Goal: Task Accomplishment & Management: Manage account settings

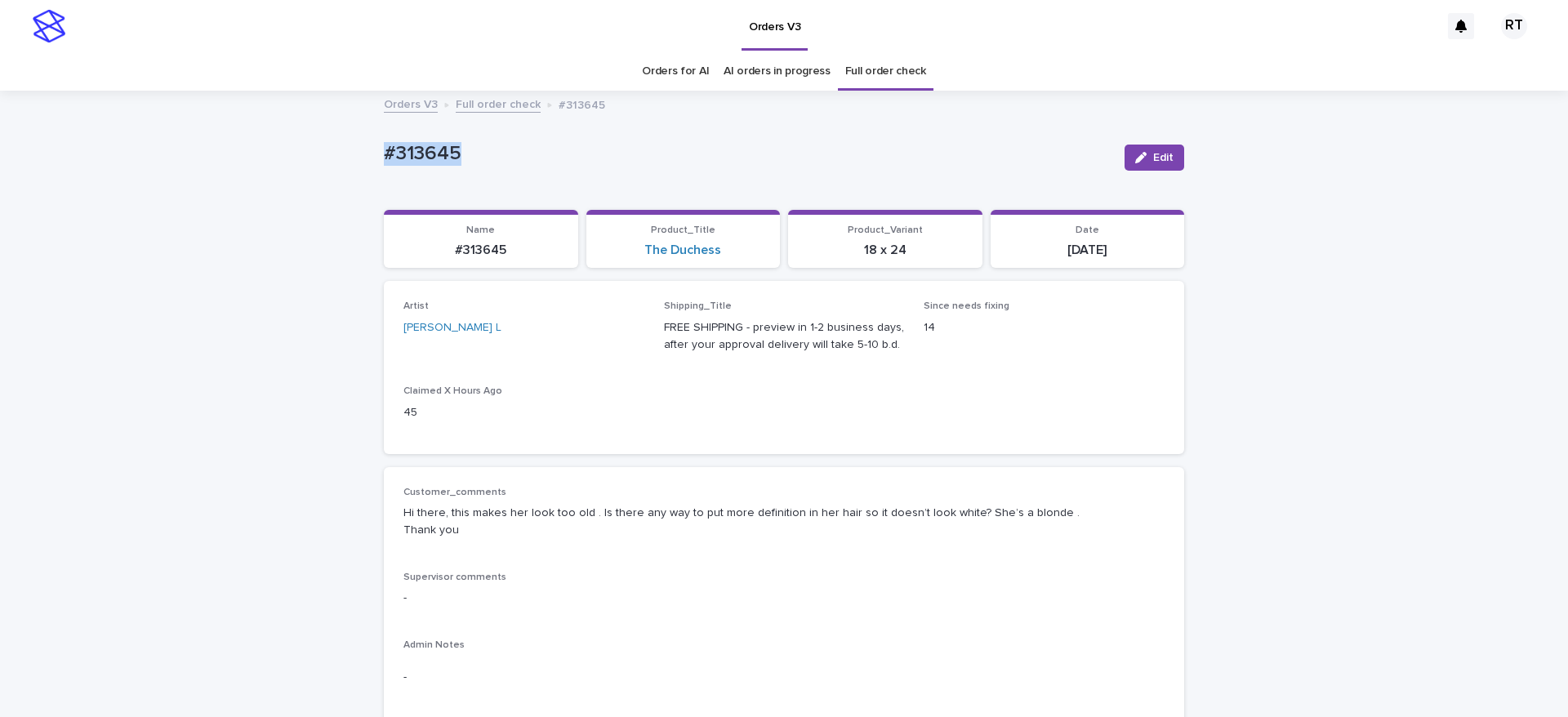
drag, startPoint x: 371, startPoint y: 141, endPoint x: 534, endPoint y: 146, distance: 163.1
copy p "#313645"
drag, startPoint x: 129, startPoint y: 323, endPoint x: 468, endPoint y: 323, distance: 339.0
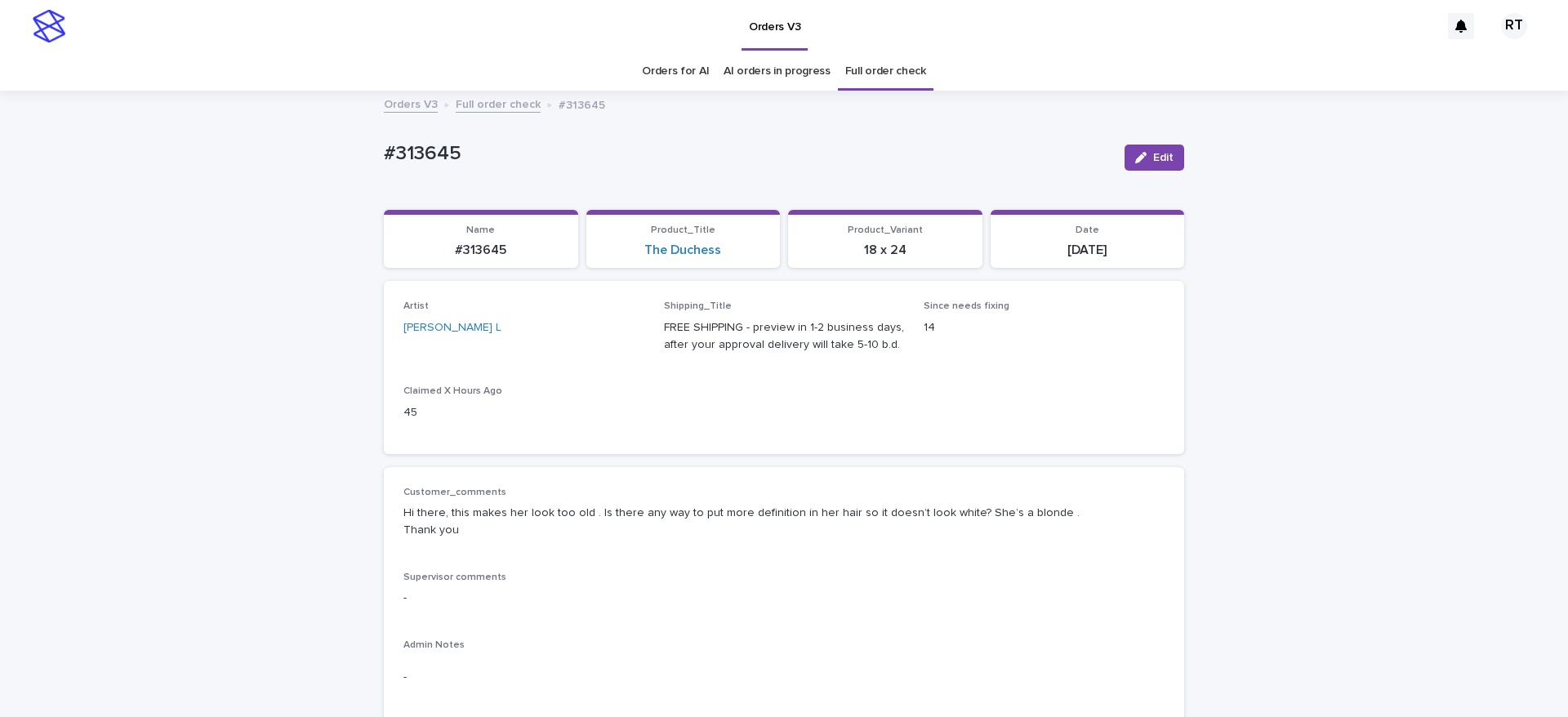
scroll to position [1195, 0]
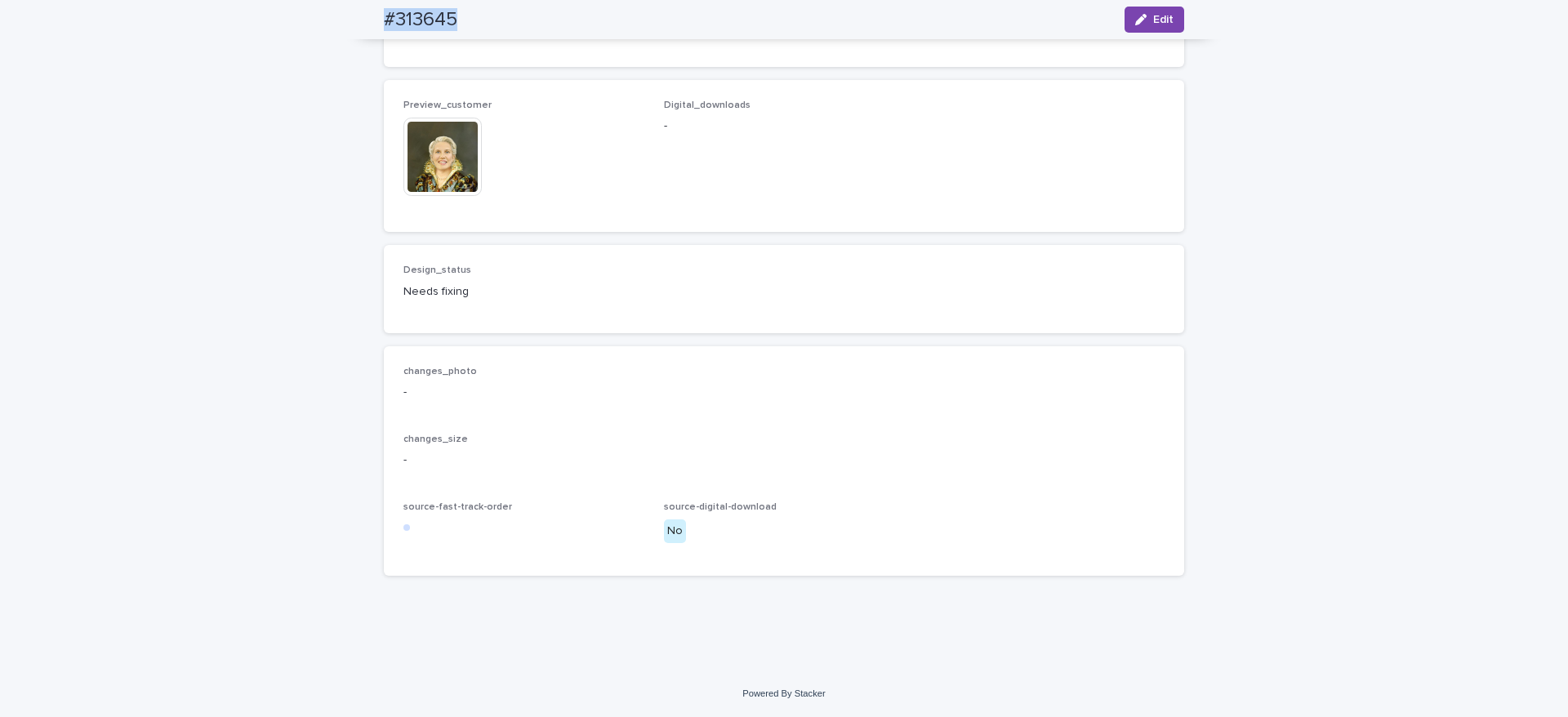
drag, startPoint x: 412, startPoint y: 16, endPoint x: 540, endPoint y: 24, distance: 128.2
click at [518, 21] on div "#313645 Edit" at bounding box center [784, 20] width 878 height 39
copy h2 "#313645"
drag, startPoint x: 1143, startPoint y: 18, endPoint x: 743, endPoint y: 276, distance: 476.0
click at [1142, 18] on div "button" at bounding box center [1144, 20] width 18 height 12
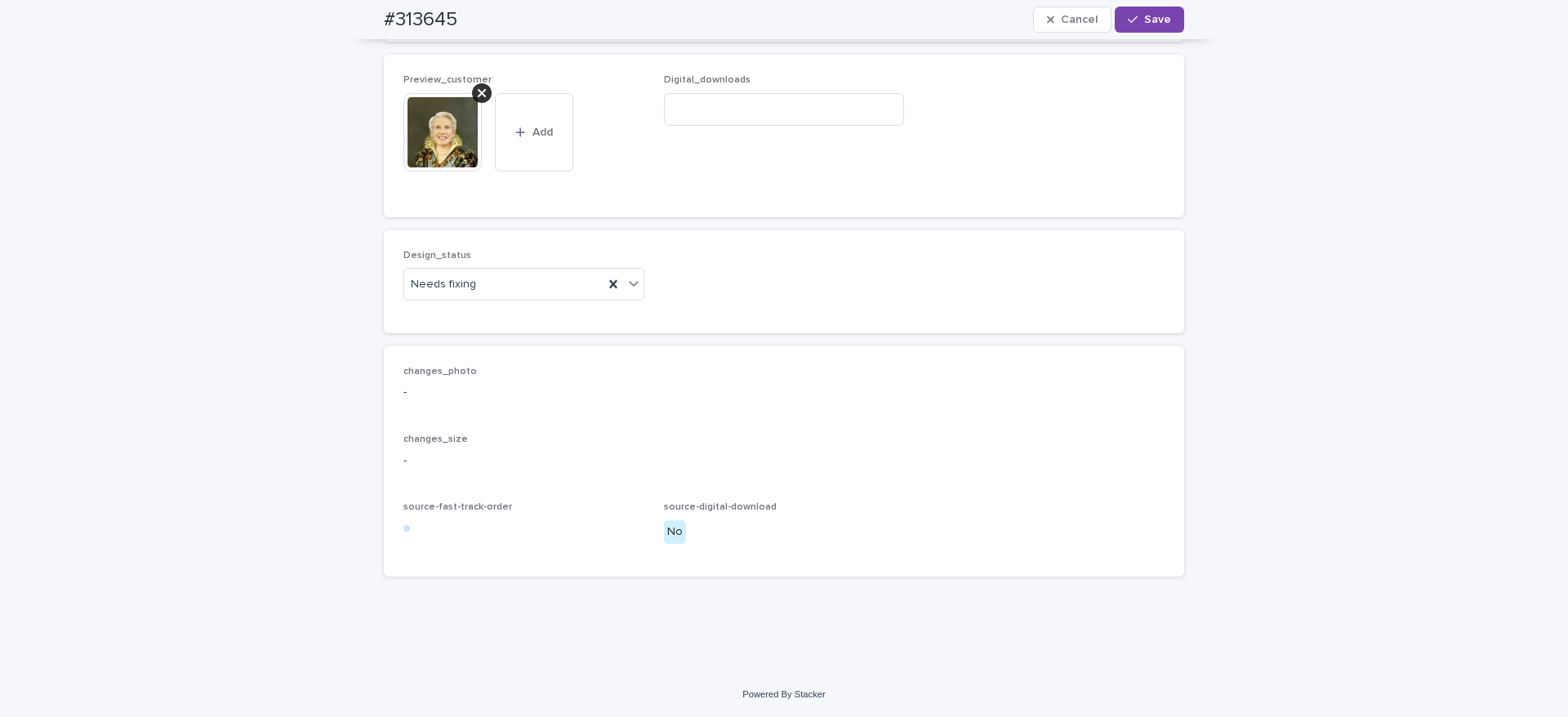
click at [477, 97] on icon at bounding box center [481, 93] width 8 height 8
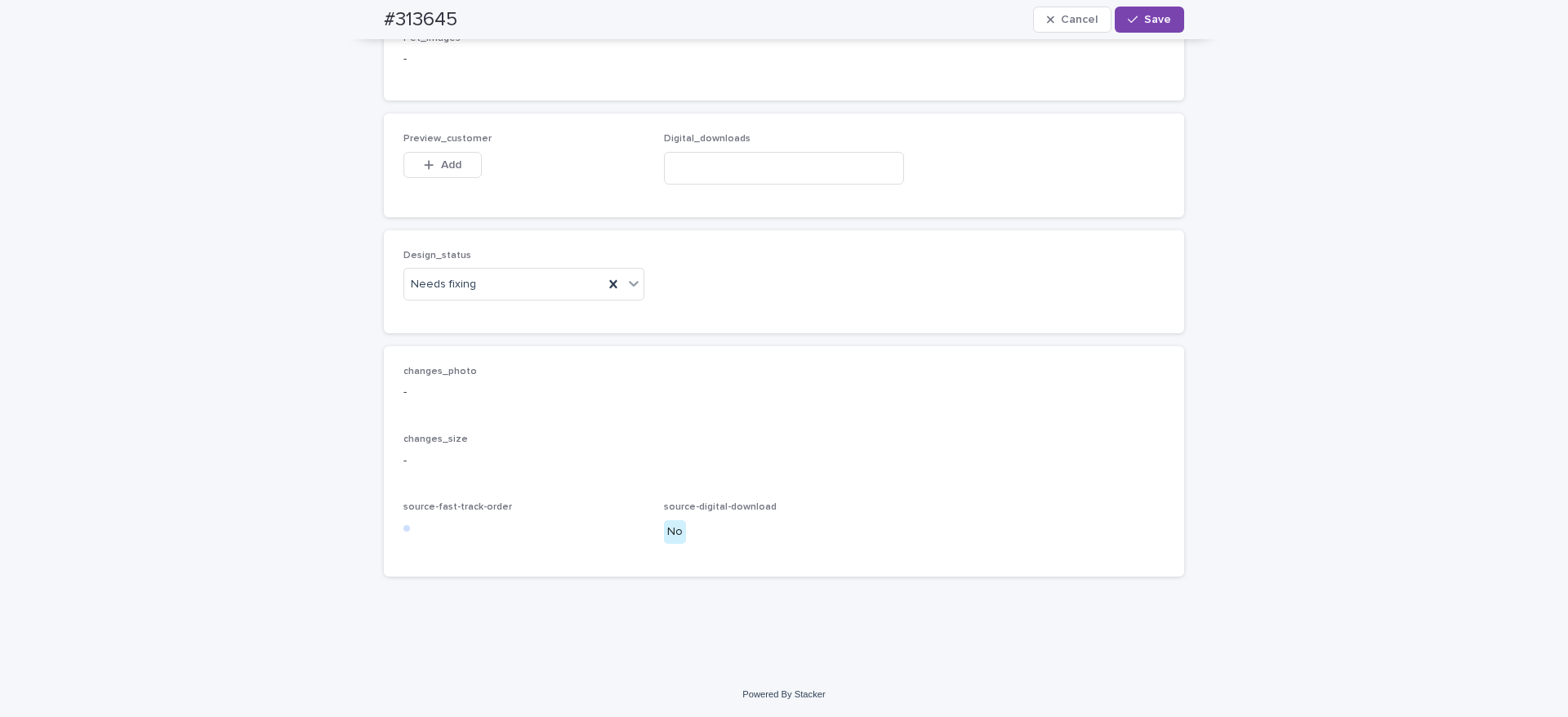
scroll to position [1177, 0]
click at [445, 168] on span "Add" at bounding box center [451, 164] width 21 height 12
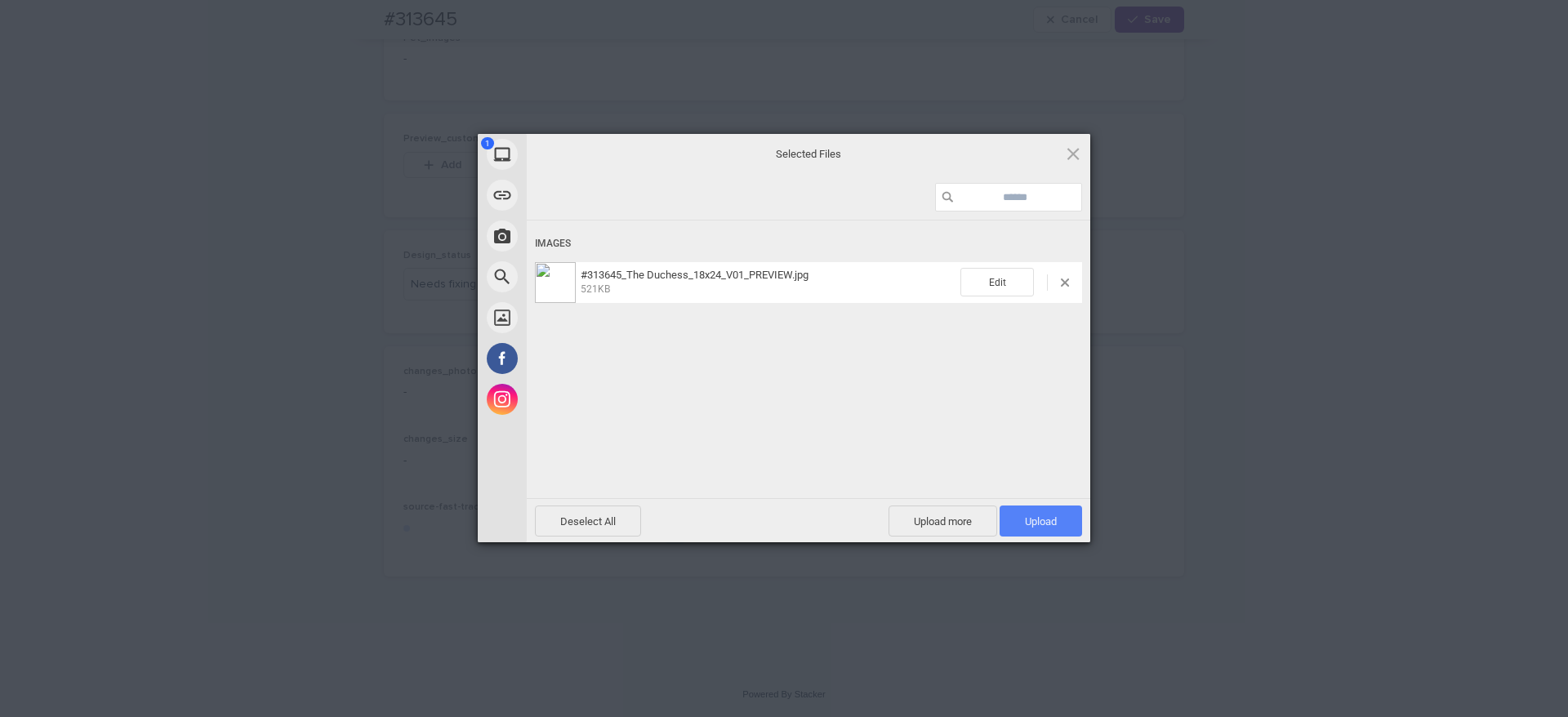
click at [1041, 520] on span "Upload 1" at bounding box center [1041, 521] width 32 height 13
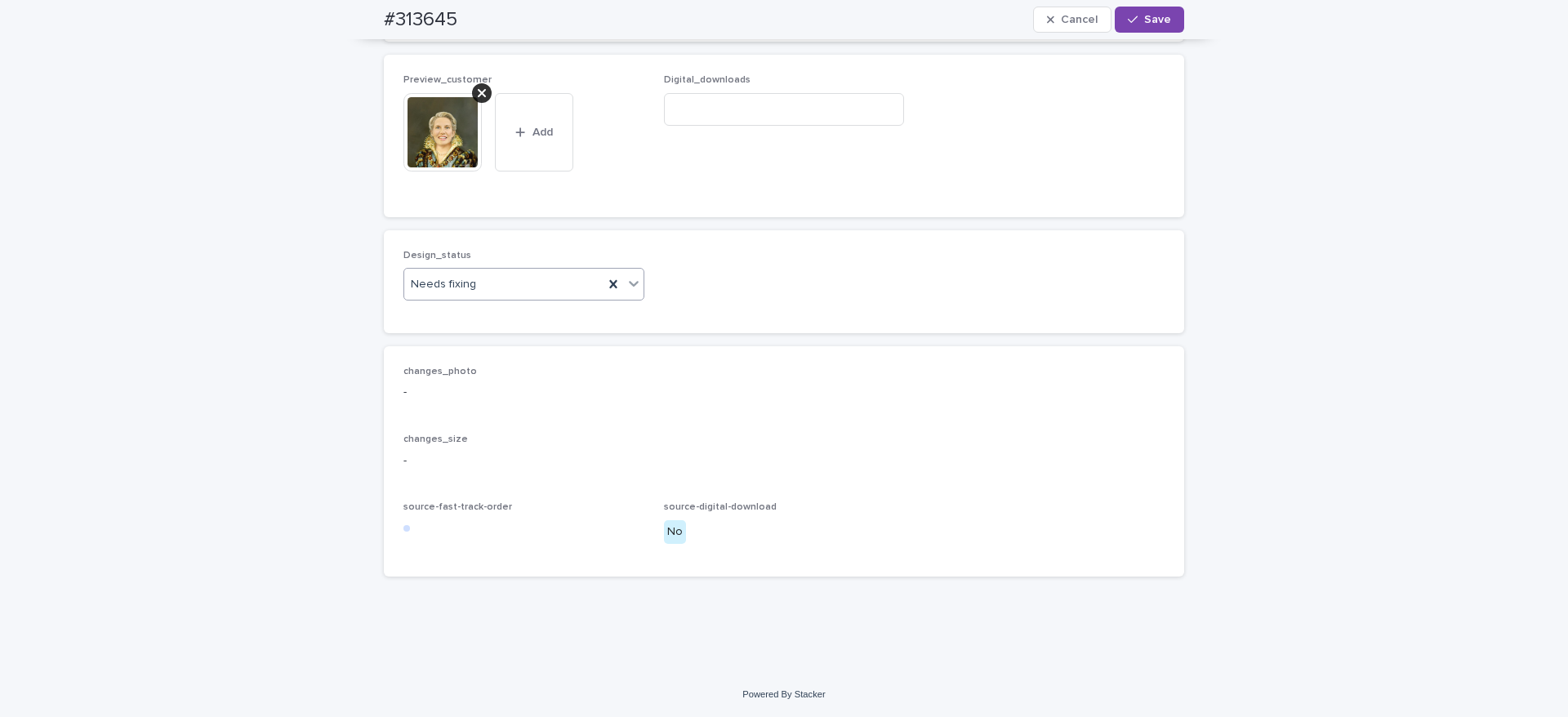
click at [527, 298] on div "Needs fixing" at bounding box center [503, 285] width 199 height 27
click at [528, 370] on div "Uploaded" at bounding box center [515, 374] width 239 height 29
click at [1149, 8] on button "Save" at bounding box center [1149, 19] width 70 height 26
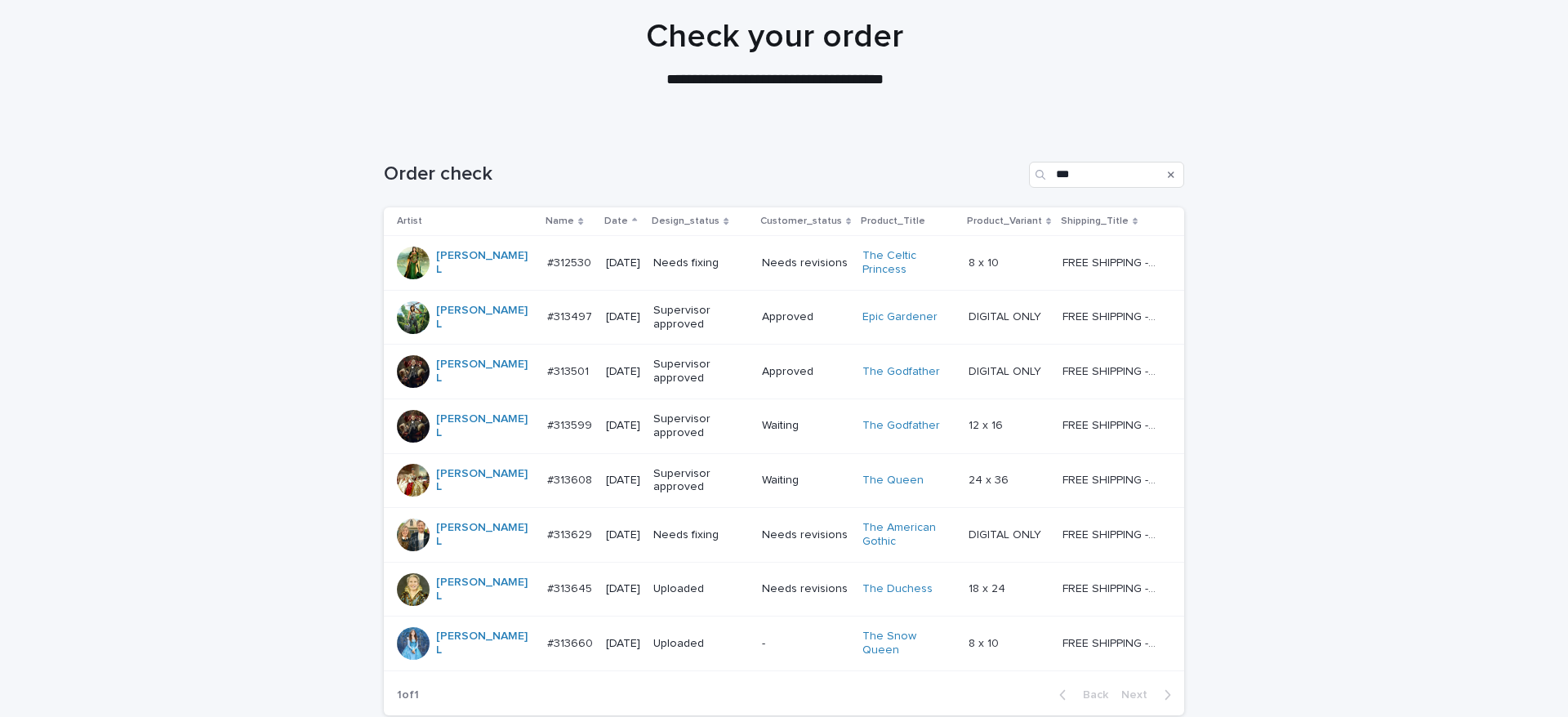
scroll to position [243, 0]
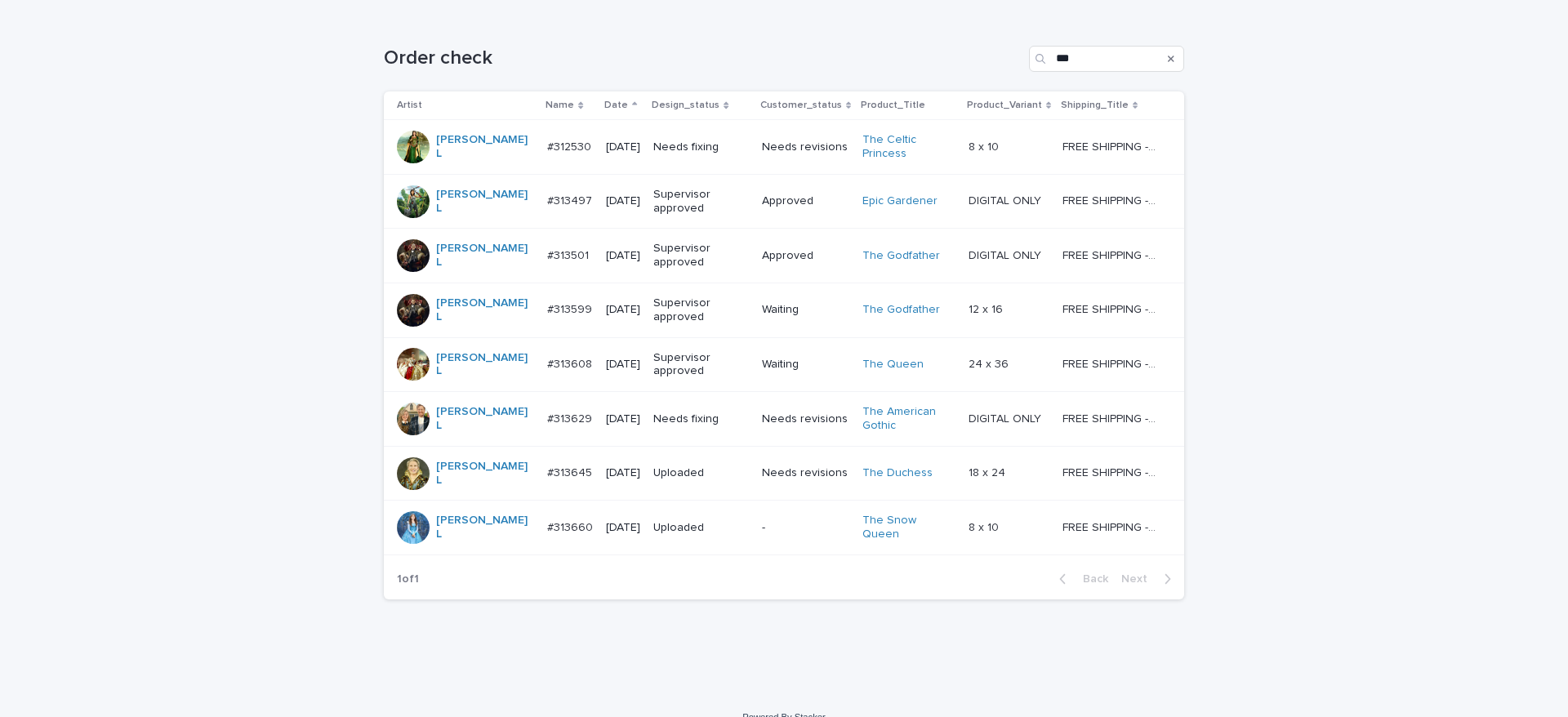
click at [703, 421] on div "Needs fixing" at bounding box center [701, 420] width 95 height 27
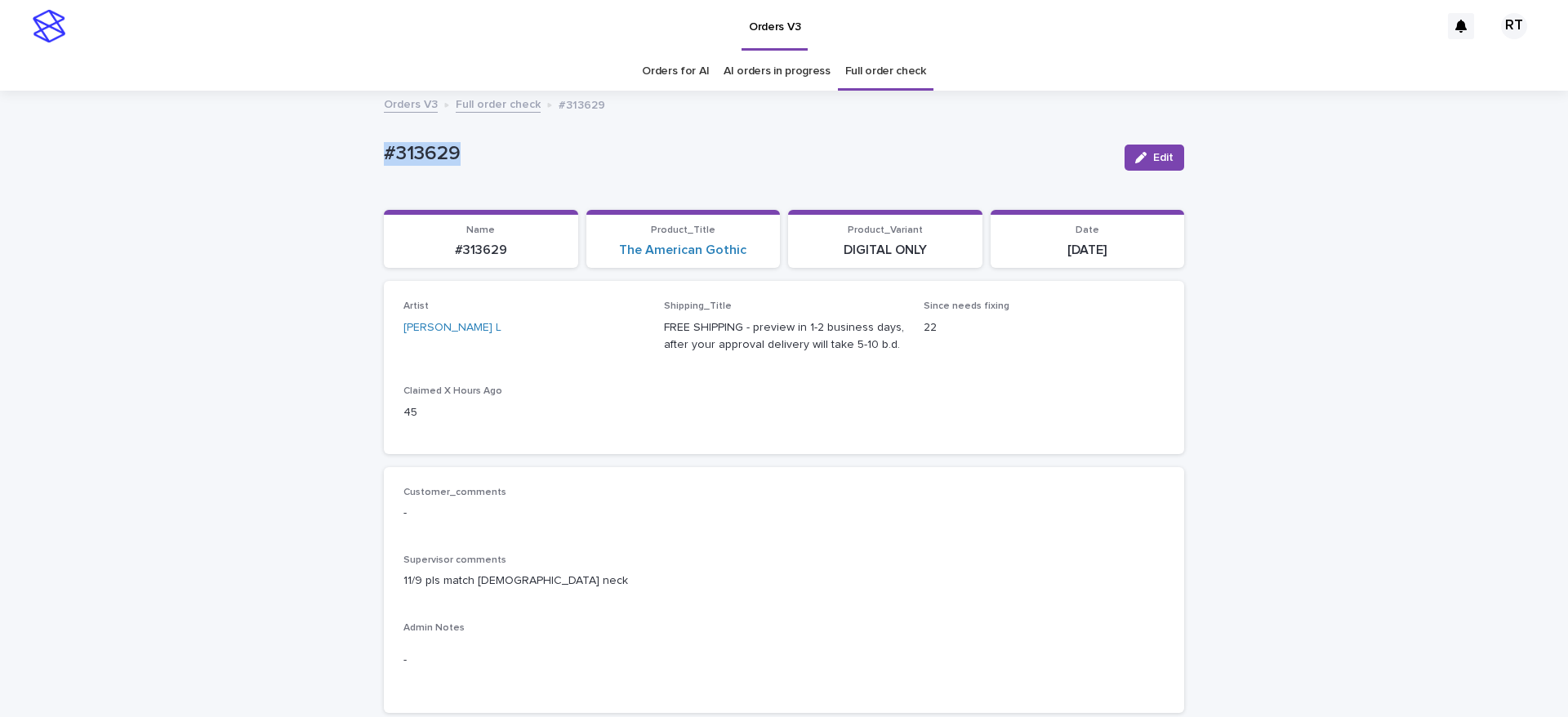
drag, startPoint x: 354, startPoint y: 139, endPoint x: 570, endPoint y: 143, distance: 216.0
copy p "#313629"
click at [1141, 153] on div "button" at bounding box center [1144, 157] width 18 height 12
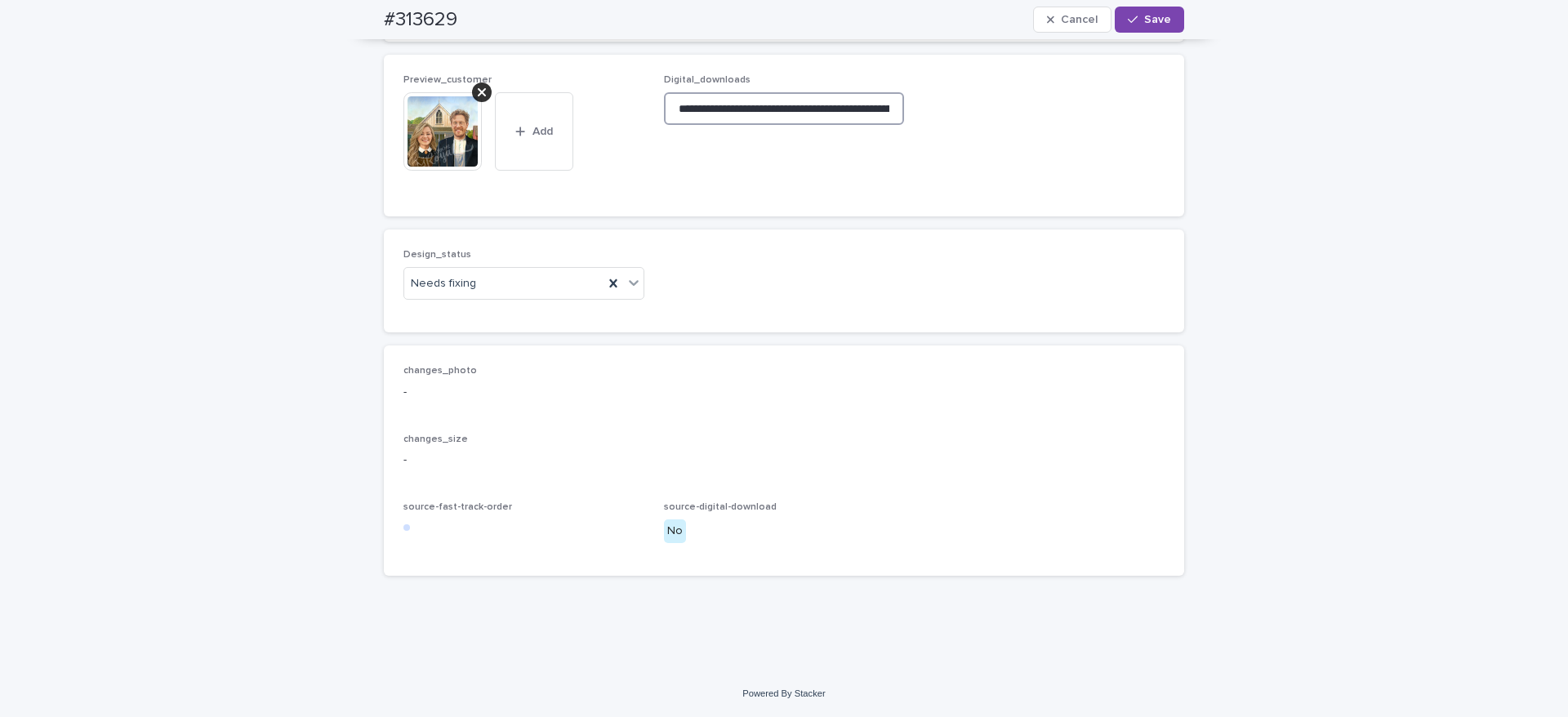
scroll to position [0, 257]
drag, startPoint x: 658, startPoint y: 110, endPoint x: 1214, endPoint y: 139, distance: 556.8
click at [477, 98] on div at bounding box center [482, 92] width 20 height 20
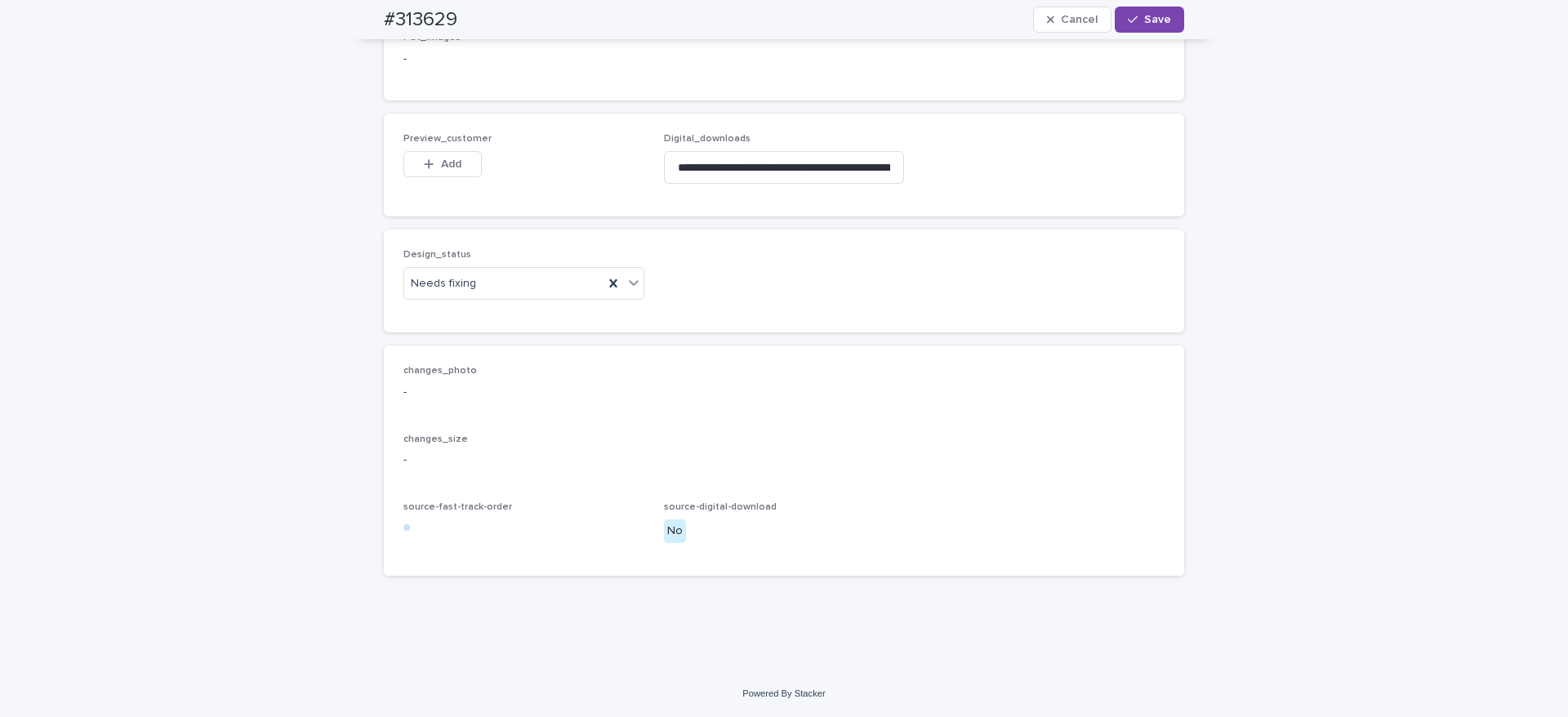
scroll to position [1177, 0]
click at [441, 165] on span "Add" at bounding box center [451, 163] width 21 height 12
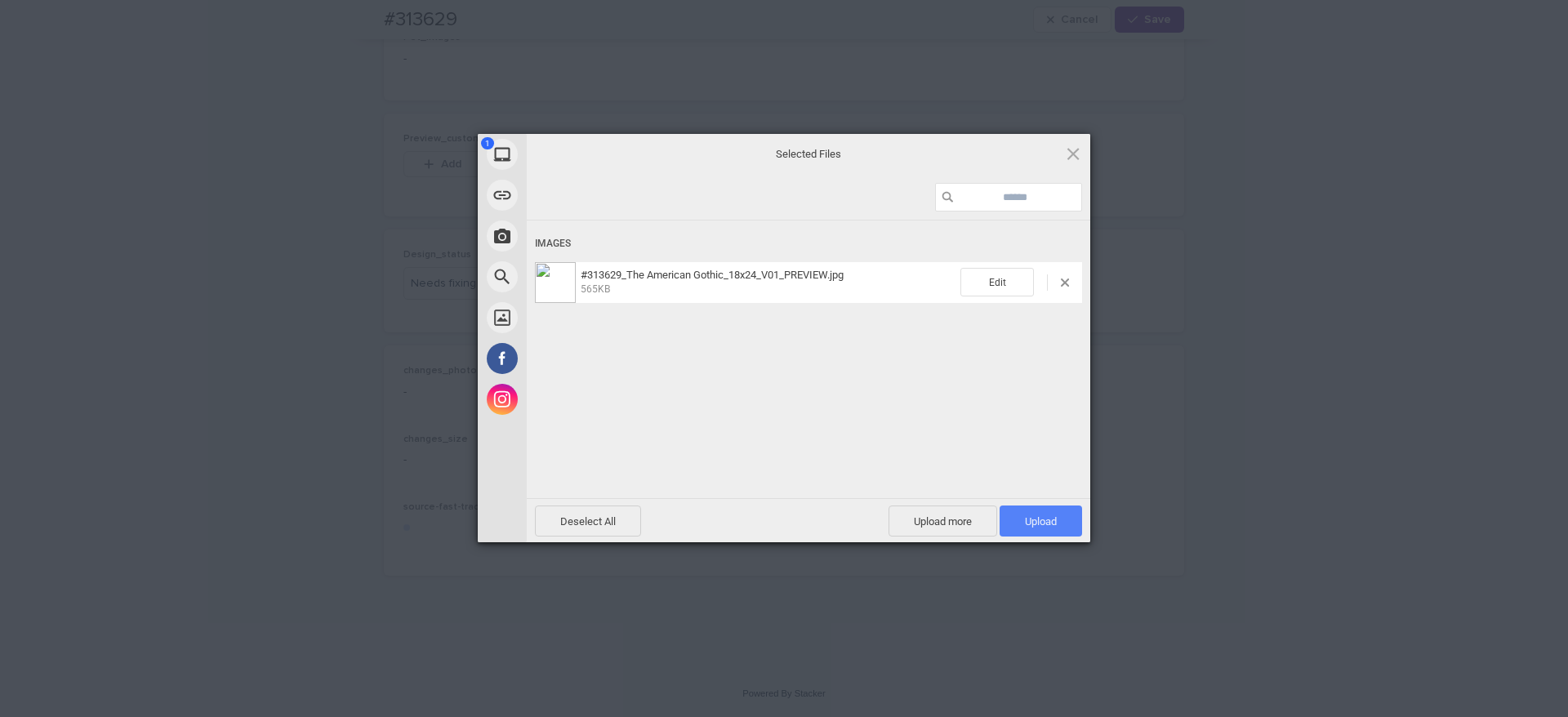
click at [1068, 513] on span "Upload 1" at bounding box center [1041, 521] width 82 height 31
drag, startPoint x: 750, startPoint y: 397, endPoint x: 756, endPoint y: 410, distance: 14.3
click at [751, 395] on div "Uploading #313629_The American Gothic_18x24_V01_PREVIEW.jpg 0.00B / 565KB" at bounding box center [808, 384] width 563 height 327
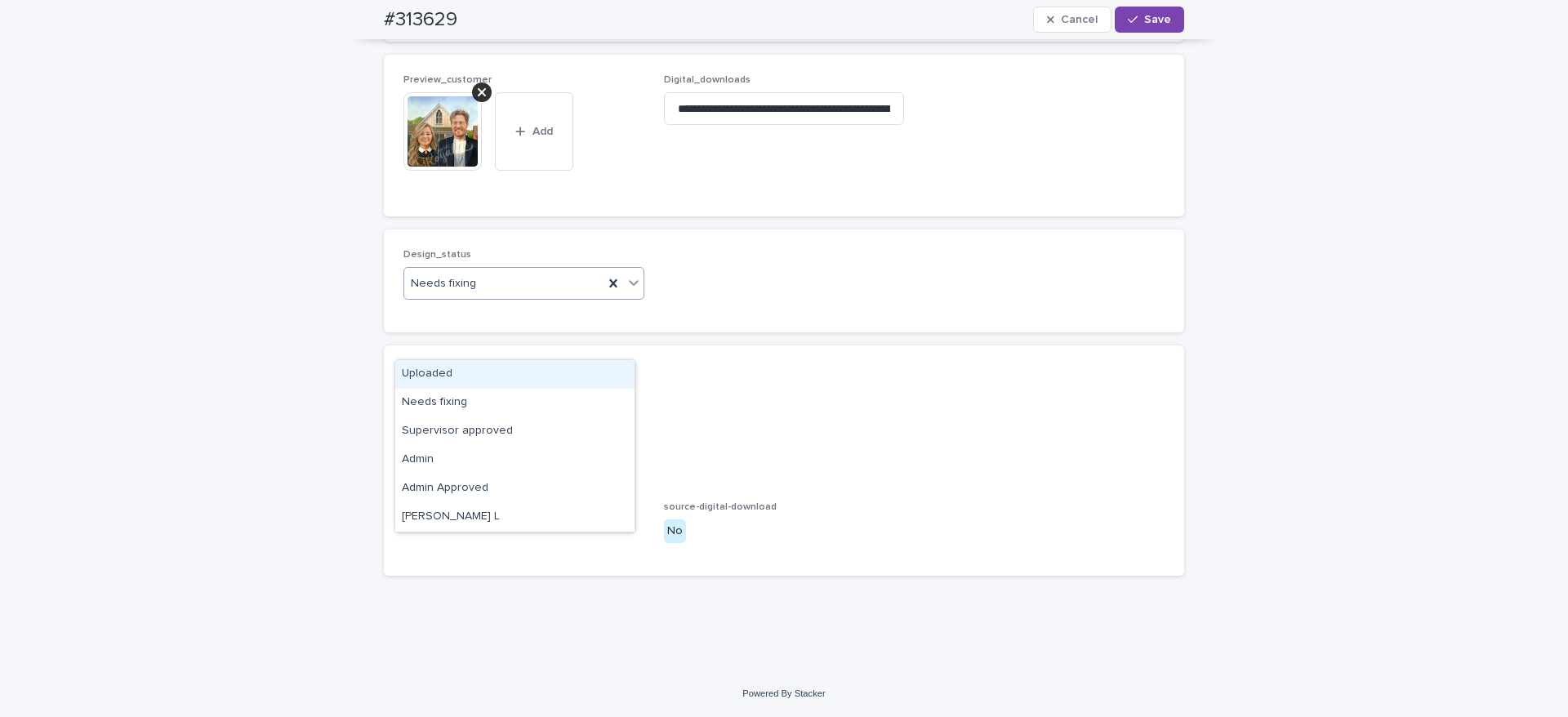
drag, startPoint x: 478, startPoint y: 340, endPoint x: 482, endPoint y: 351, distance: 11.7
click at [479, 297] on div "Needs fixing" at bounding box center [503, 284] width 199 height 27
click at [477, 368] on div "Uploaded" at bounding box center [515, 374] width 239 height 29
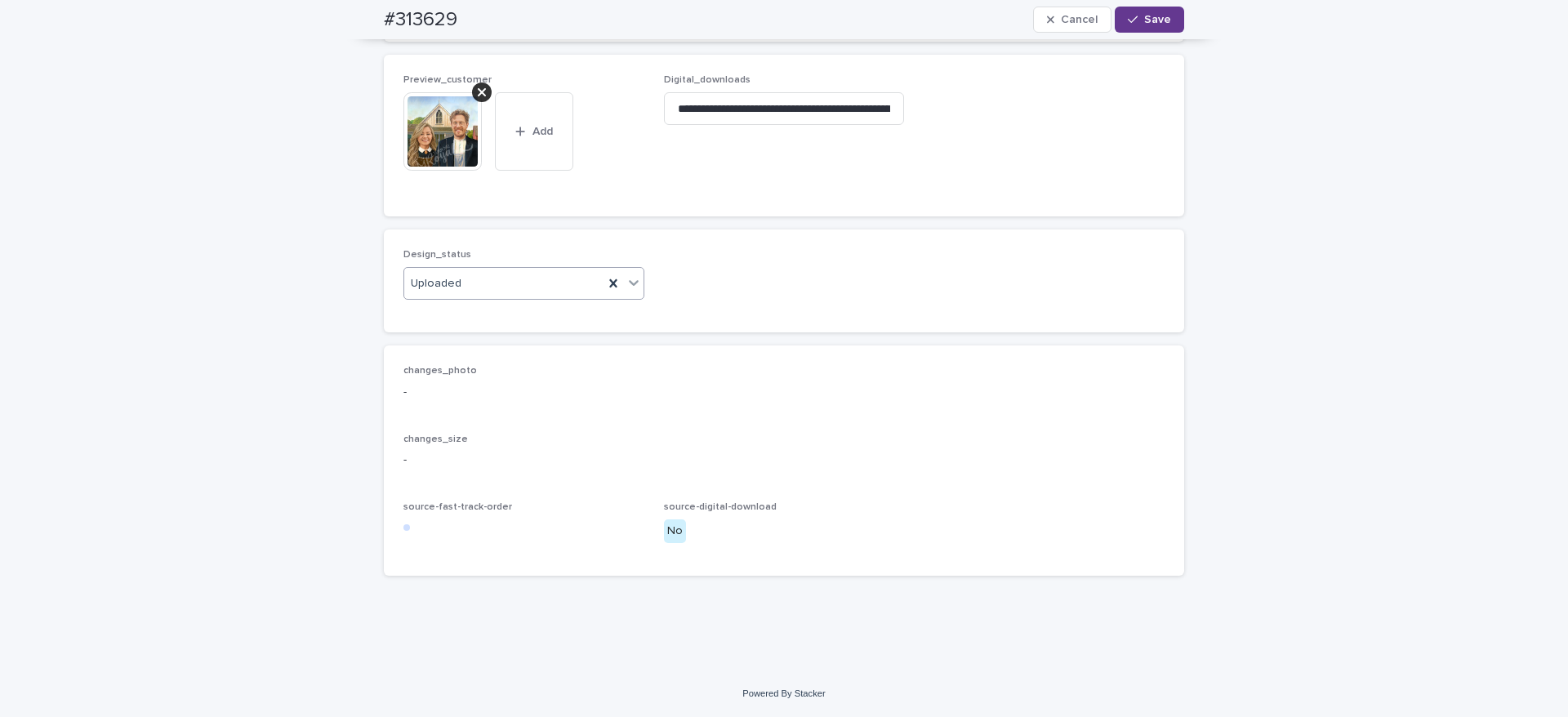
click at [1136, 24] on button "Save" at bounding box center [1149, 19] width 70 height 26
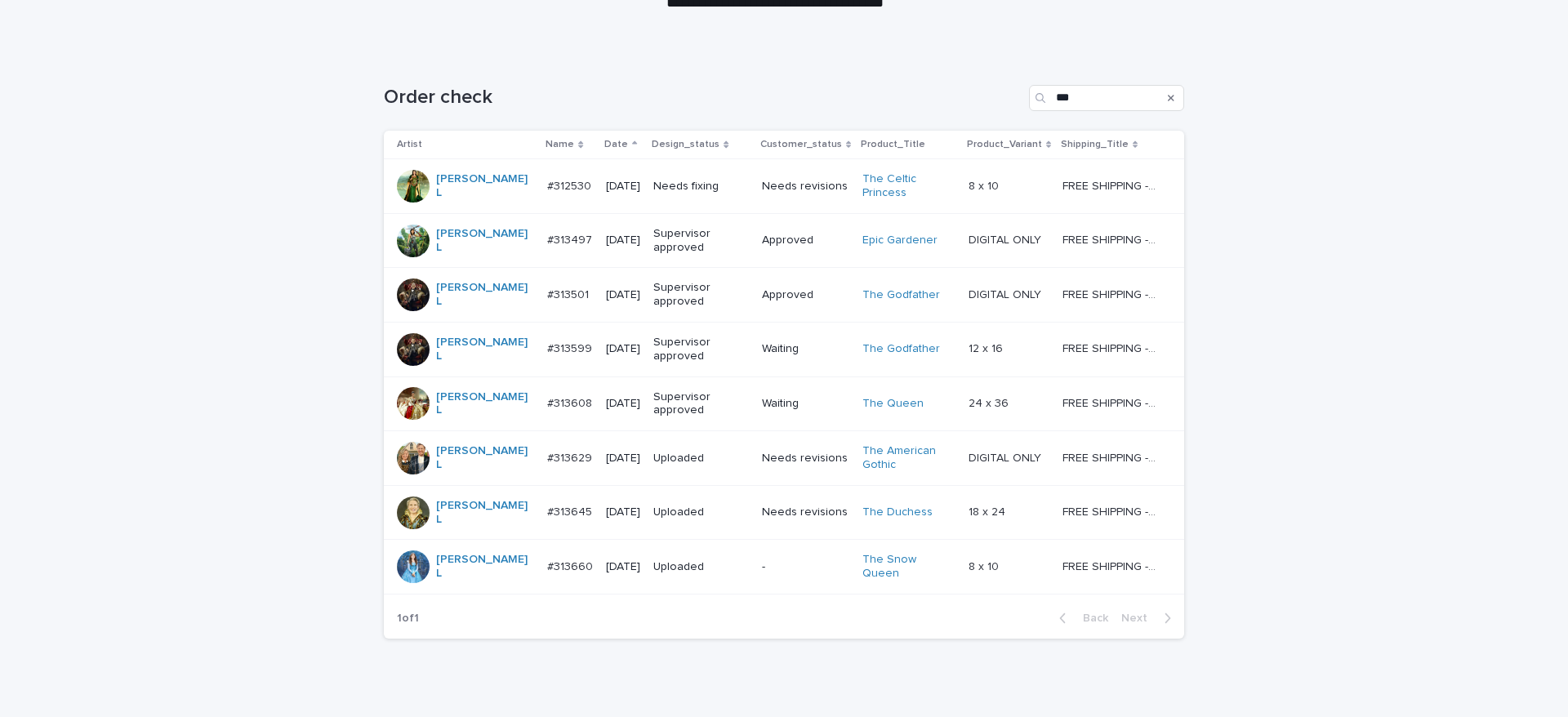
scroll to position [205, 0]
click at [698, 191] on div "Needs fixing" at bounding box center [701, 185] width 95 height 27
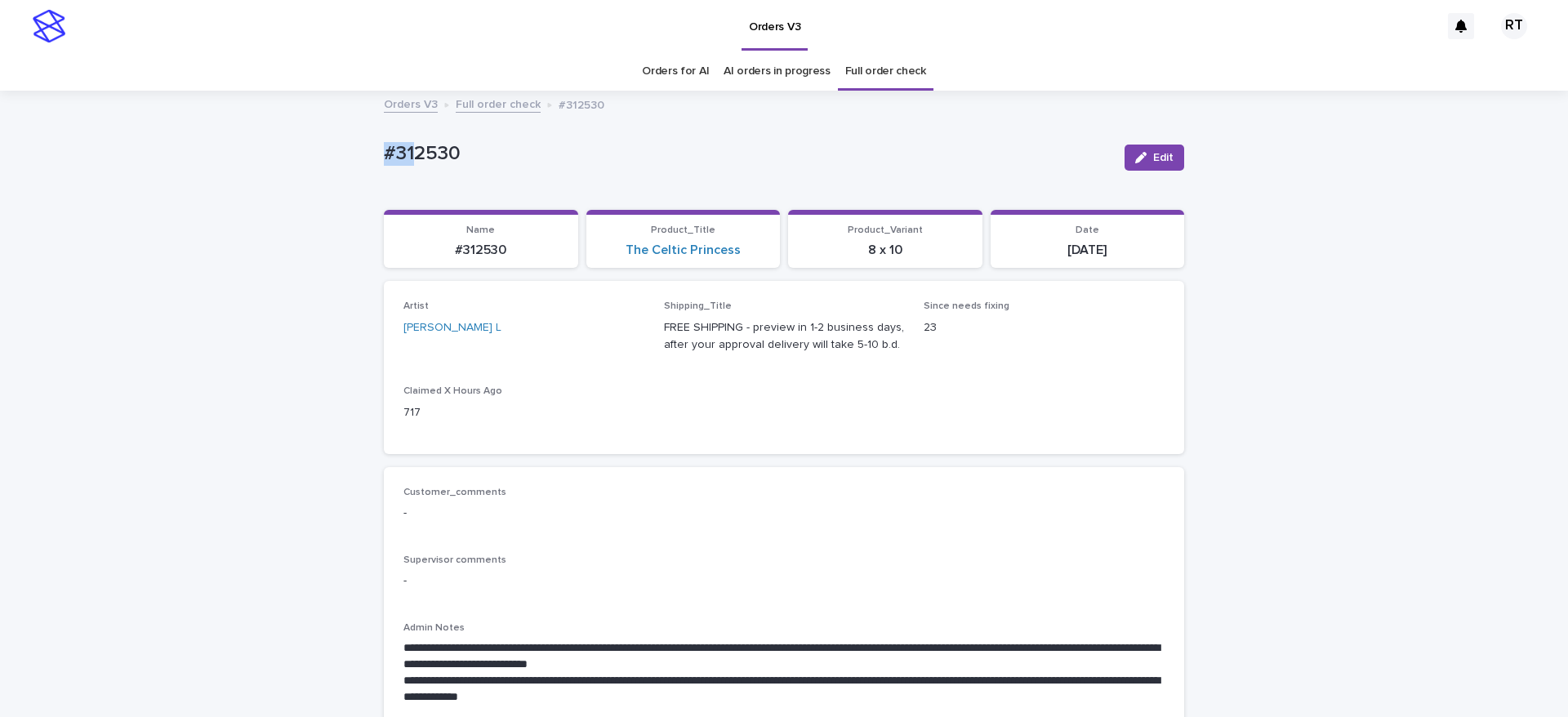
drag, startPoint x: 459, startPoint y: 142, endPoint x: 543, endPoint y: 148, distance: 84.2
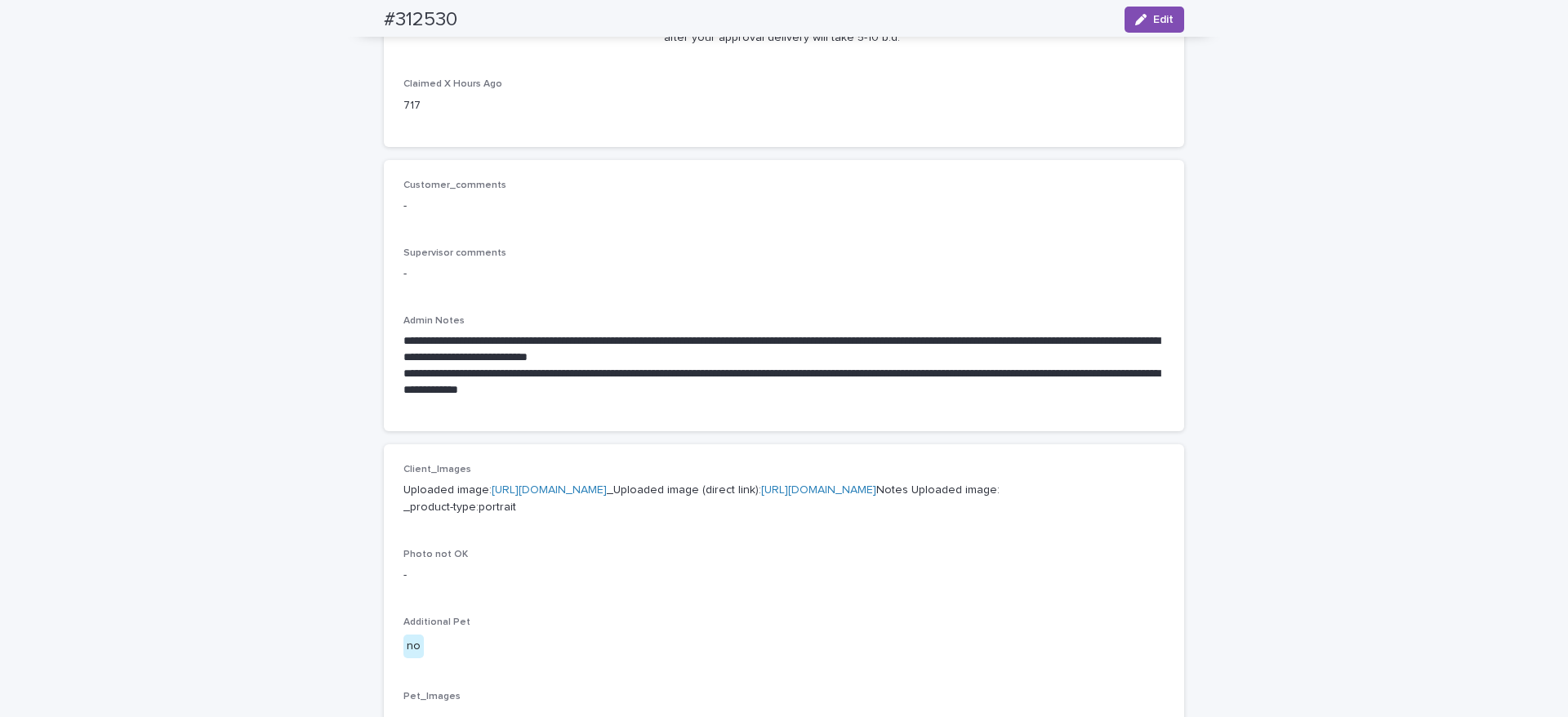
scroll to position [321, 0]
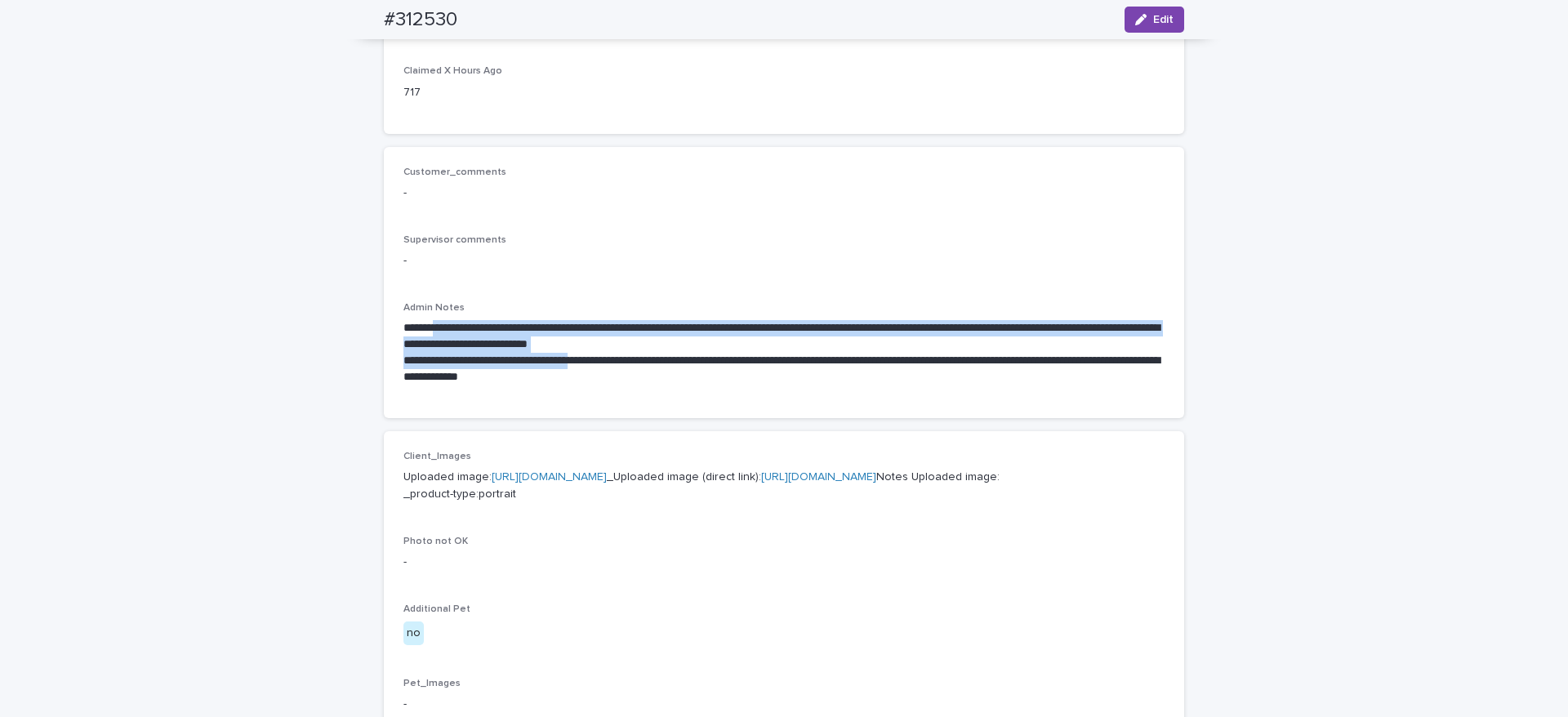
drag, startPoint x: 426, startPoint y: 327, endPoint x: 588, endPoint y: 356, distance: 164.6
click at [588, 356] on div "**********" at bounding box center [784, 353] width 761 height 64
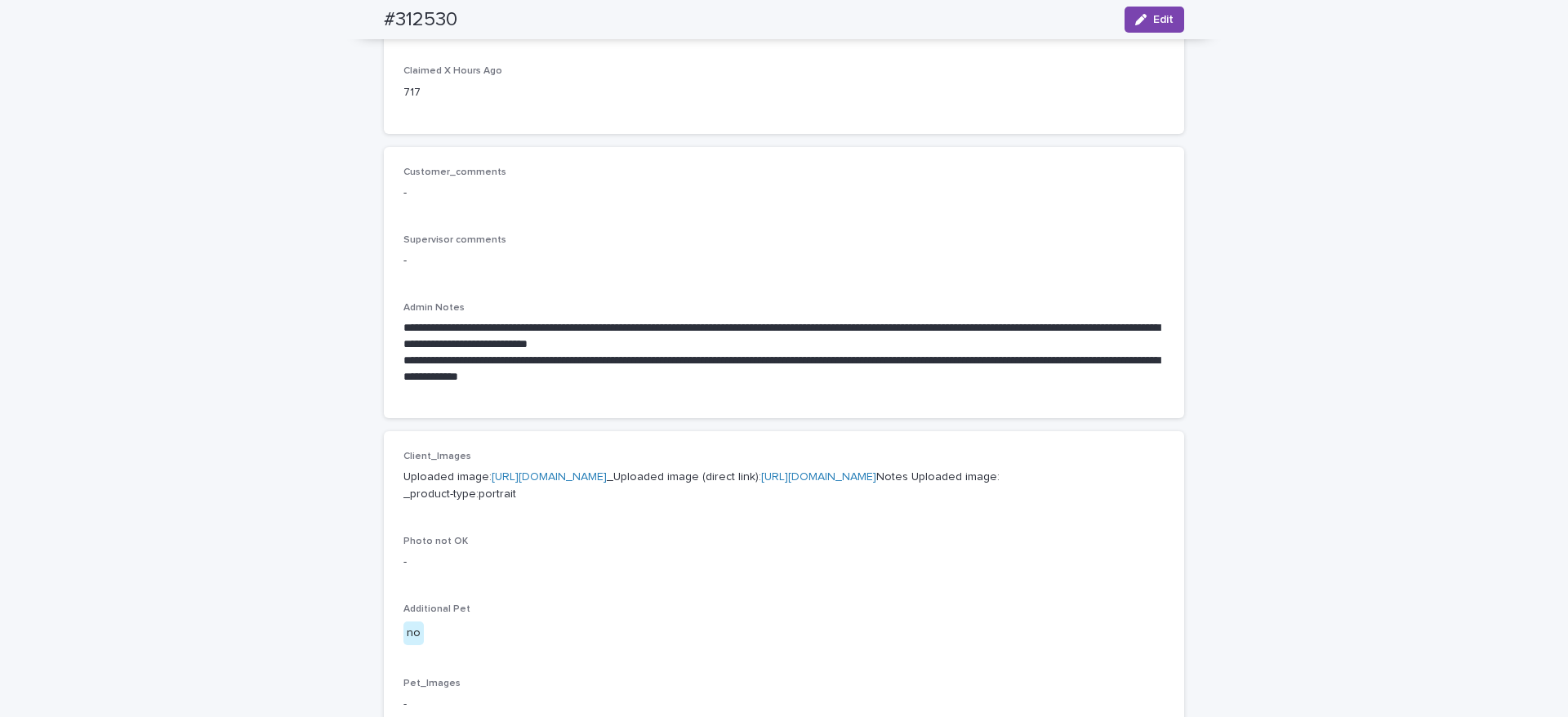
drag, startPoint x: 705, startPoint y: 387, endPoint x: 726, endPoint y: 379, distance: 22.5
click at [705, 387] on div "**********" at bounding box center [784, 350] width 761 height 96
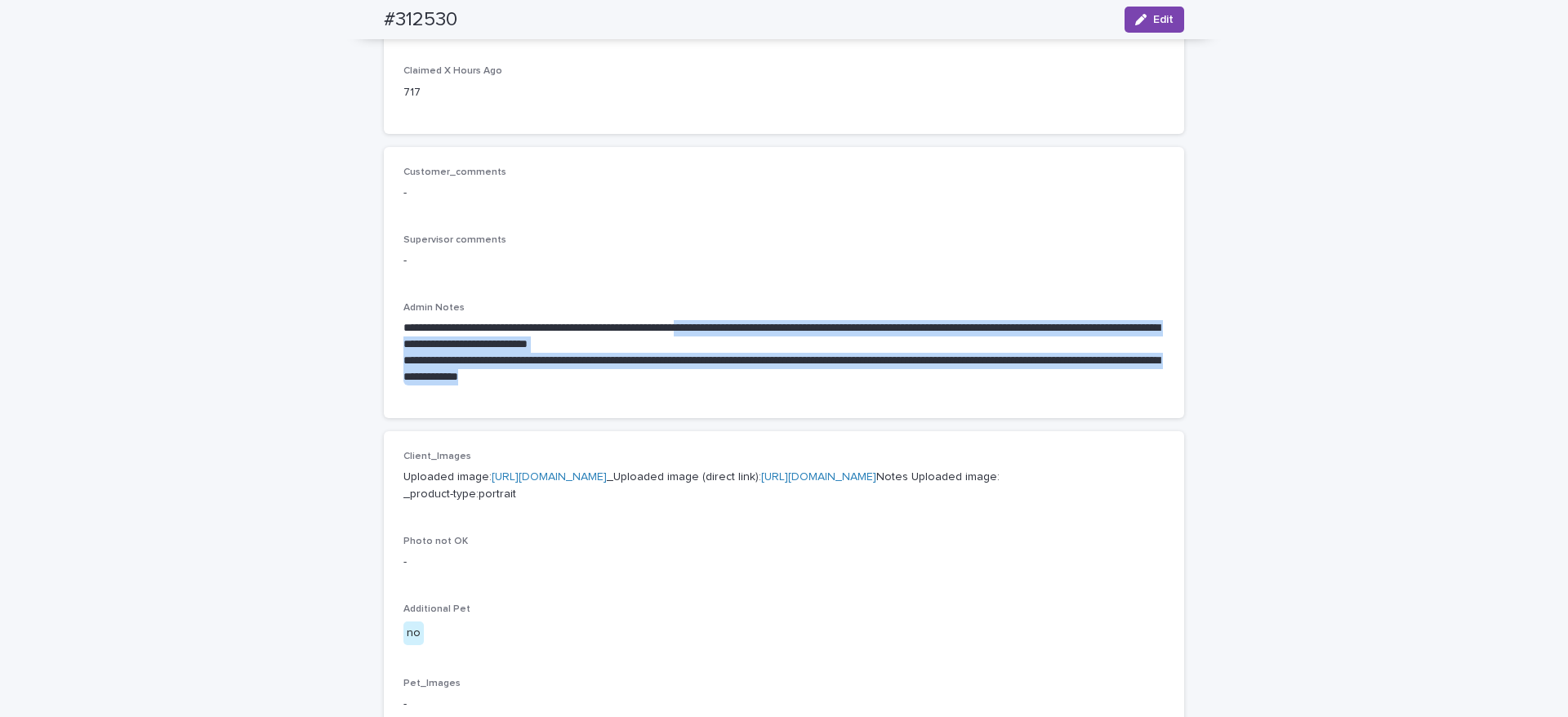
drag, startPoint x: 748, startPoint y: 327, endPoint x: 851, endPoint y: 390, distance: 120.7
click at [836, 379] on div "**********" at bounding box center [784, 353] width 761 height 64
copy div "**********"
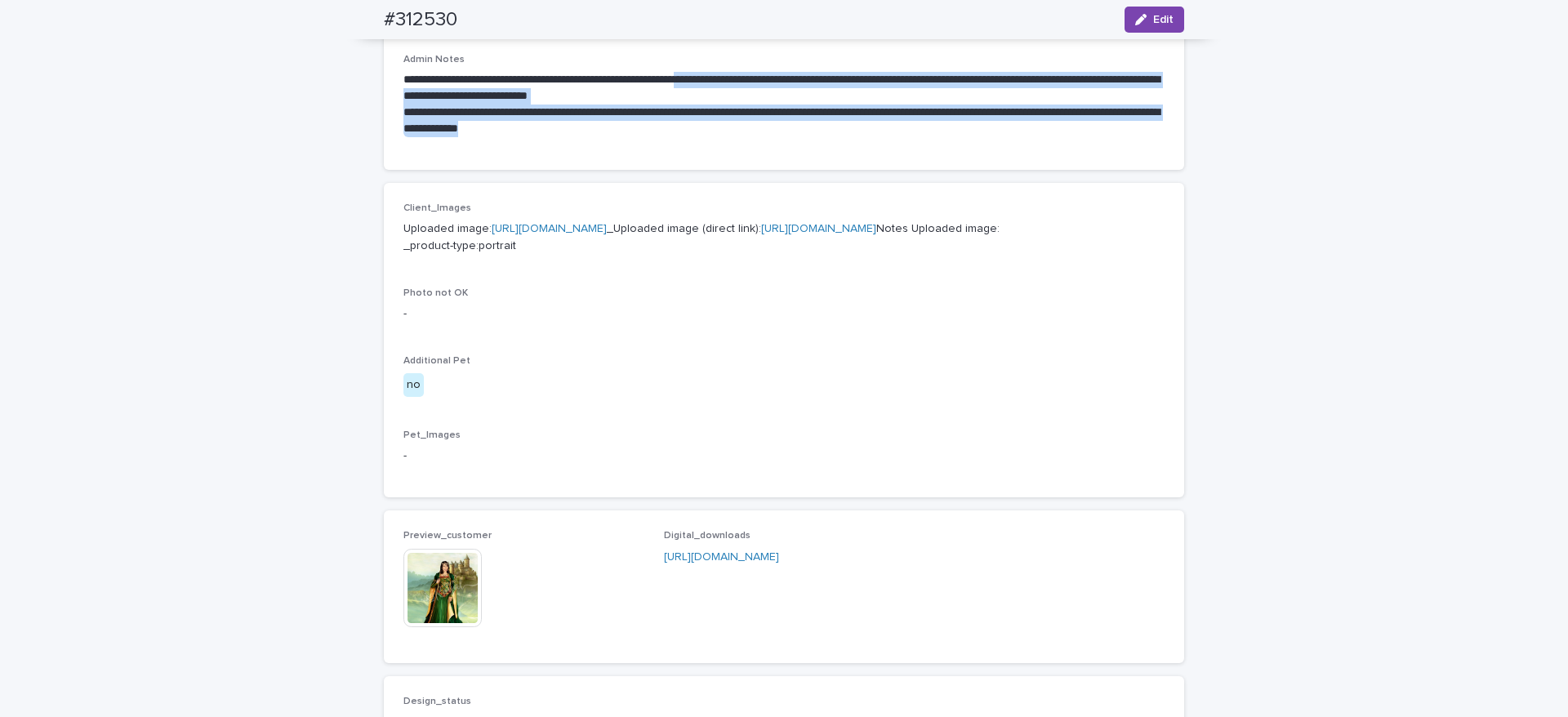
scroll to position [388, 0]
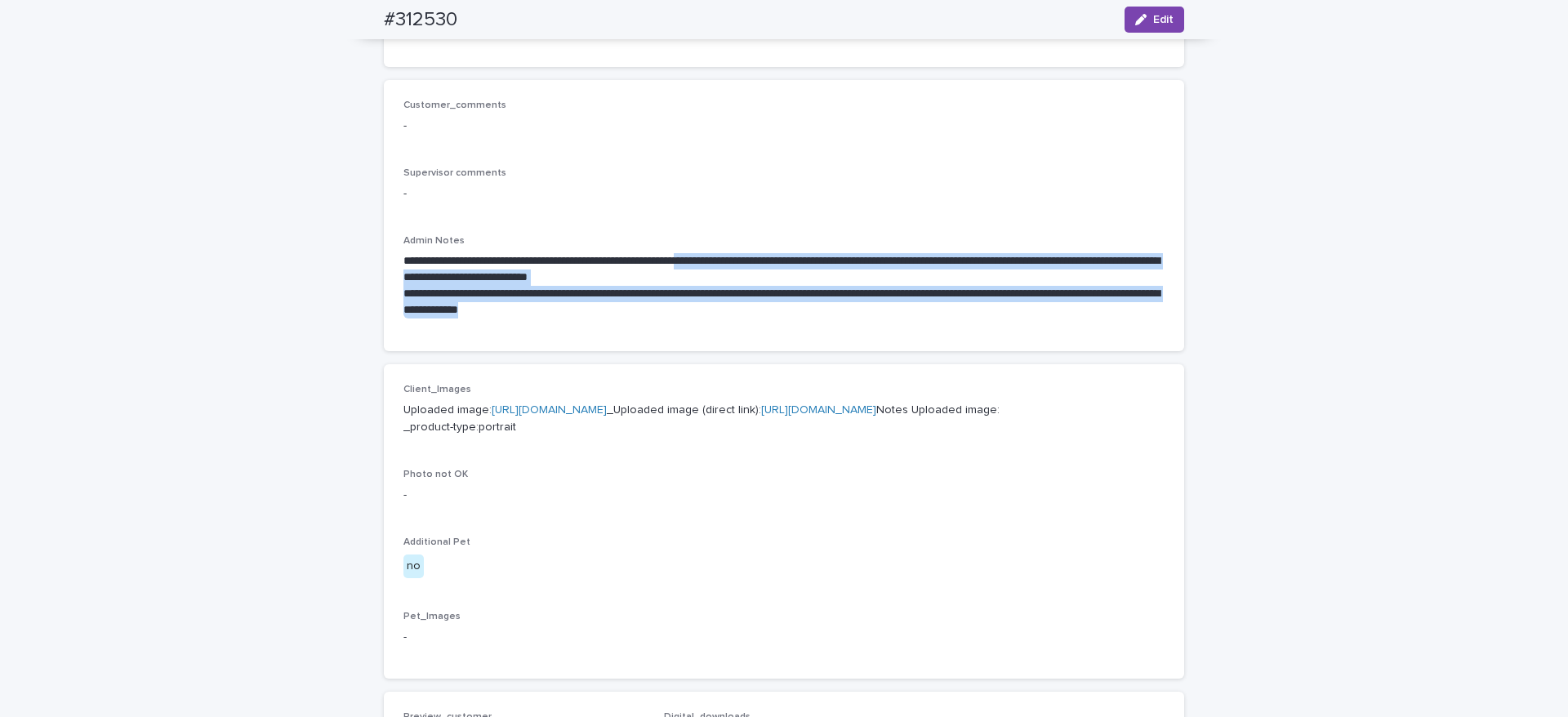
click at [573, 416] on link "[URL][DOMAIN_NAME]" at bounding box center [549, 410] width 115 height 12
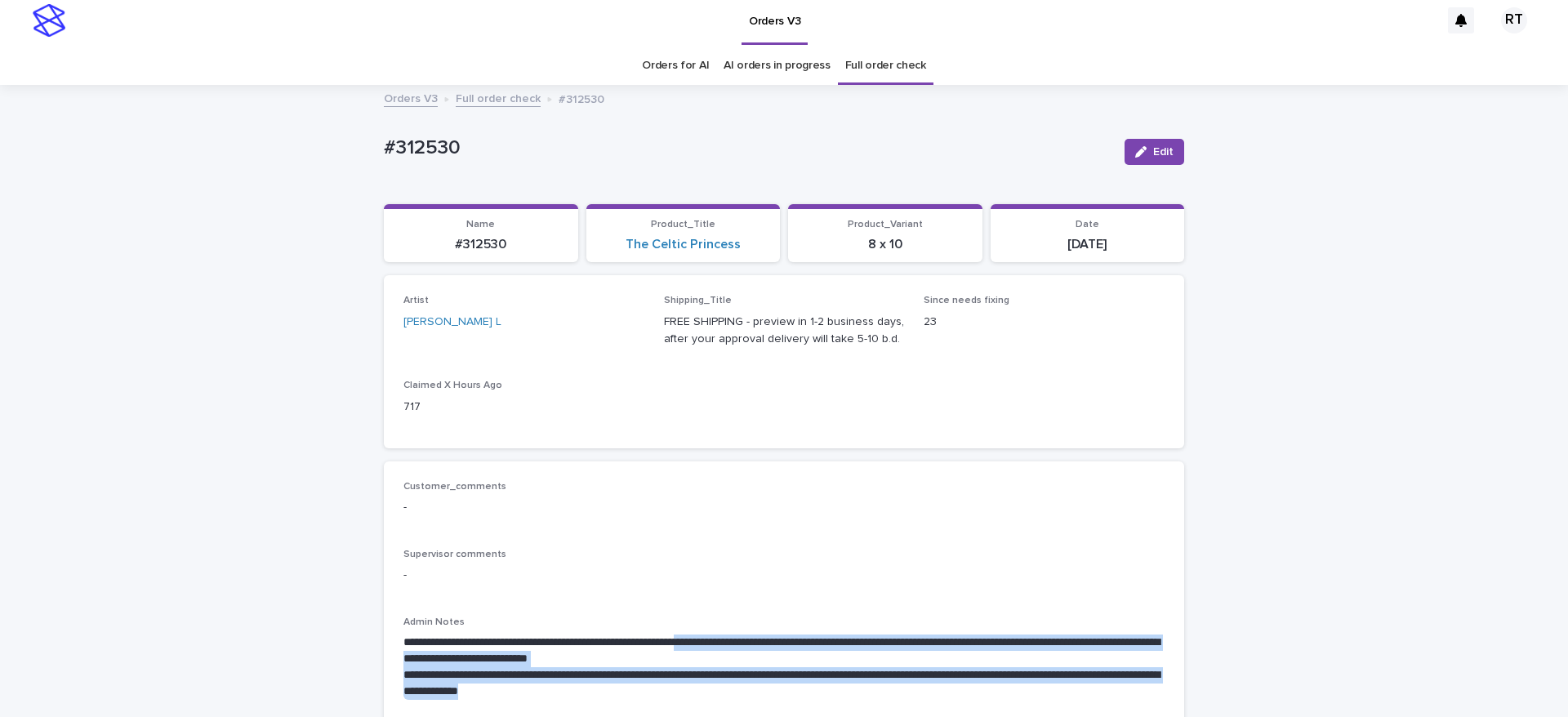
scroll to position [0, 0]
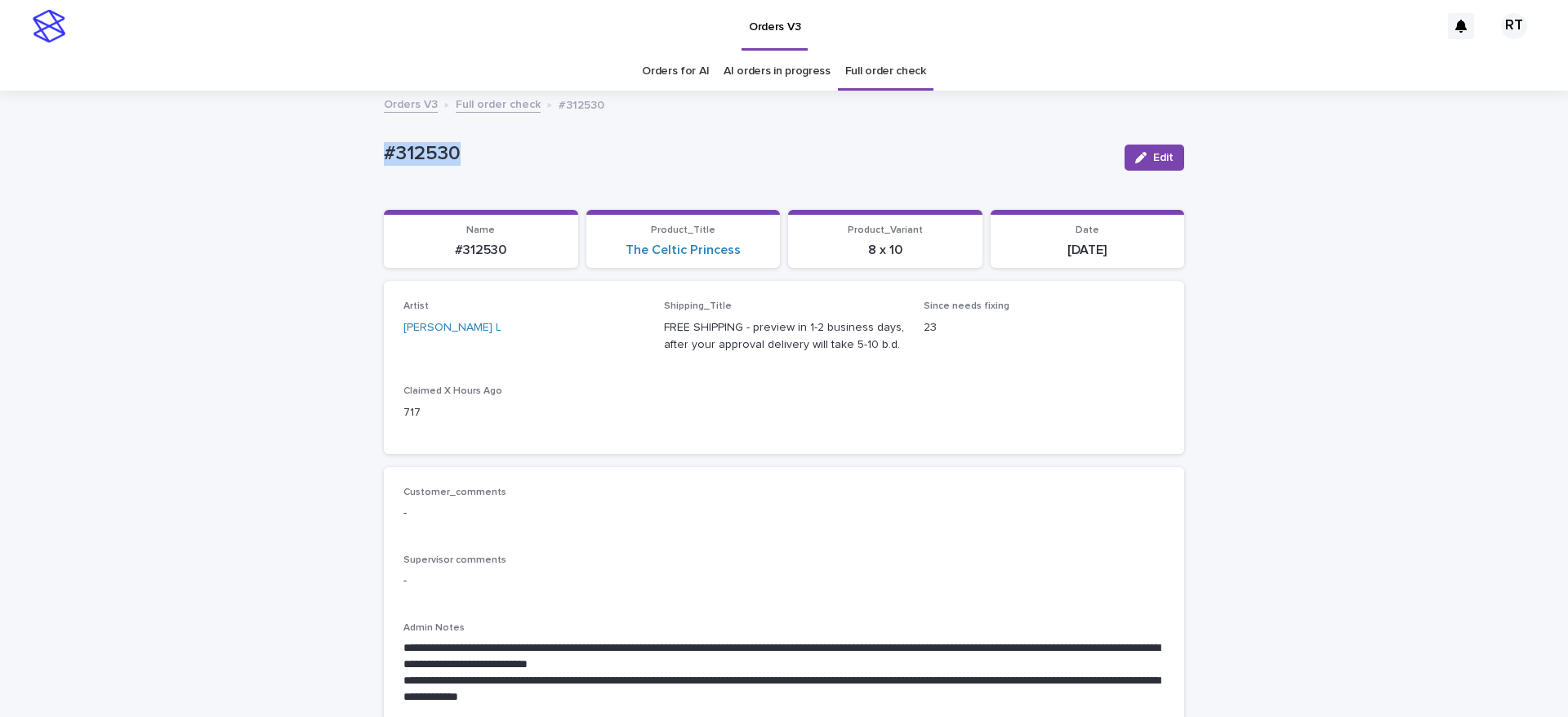
drag, startPoint x: 347, startPoint y: 134, endPoint x: 565, endPoint y: 164, distance: 220.1
copy p "#312530"
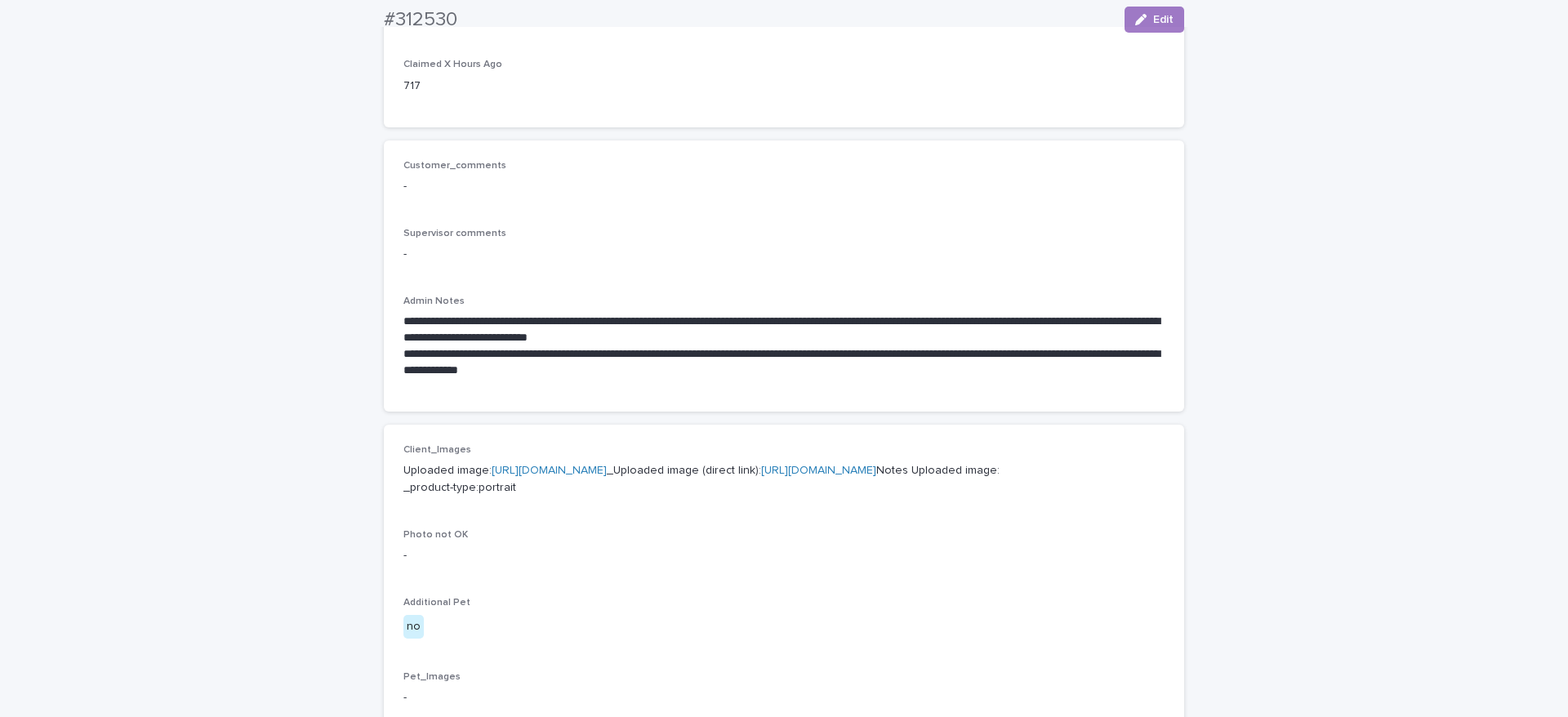
scroll to position [378, 0]
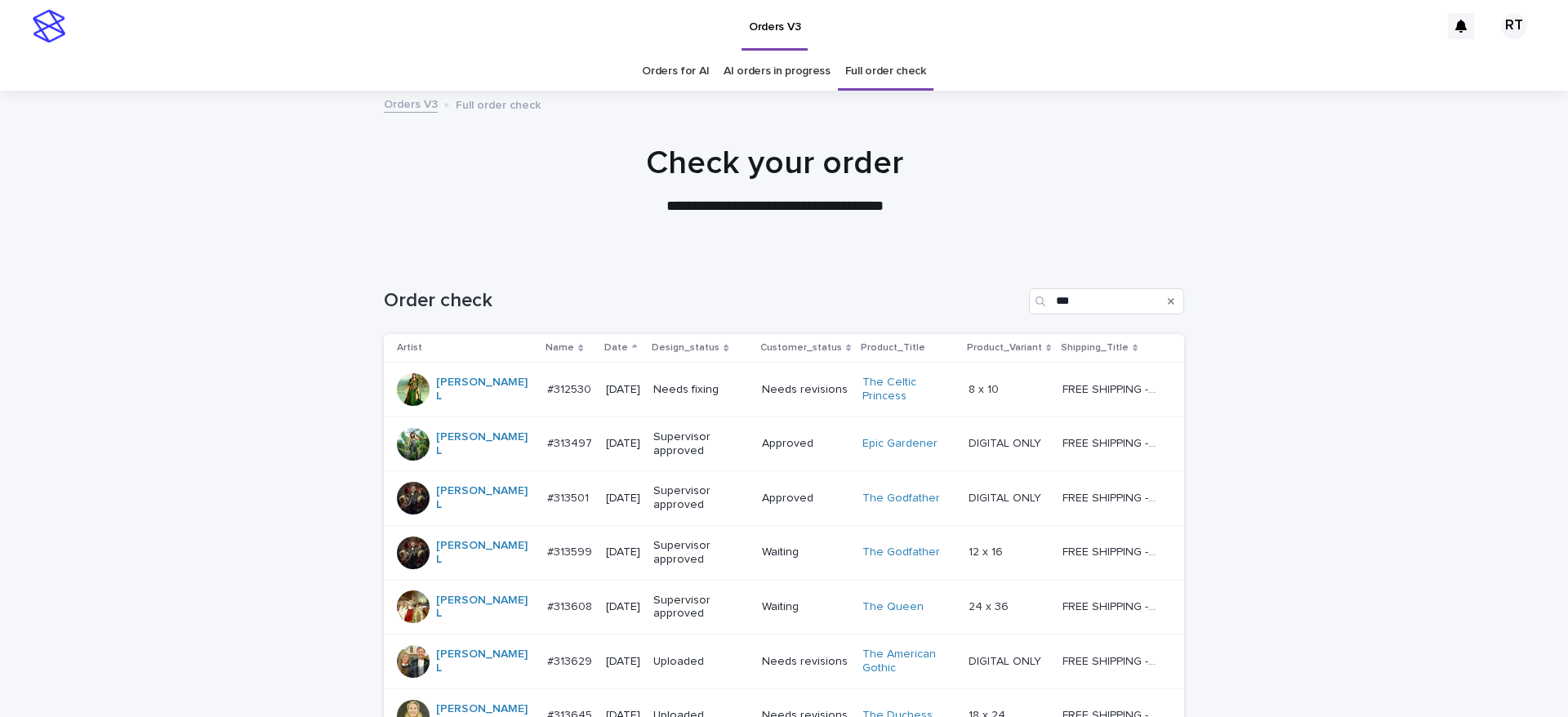
click at [699, 391] on p "Needs fixing" at bounding box center [701, 390] width 95 height 14
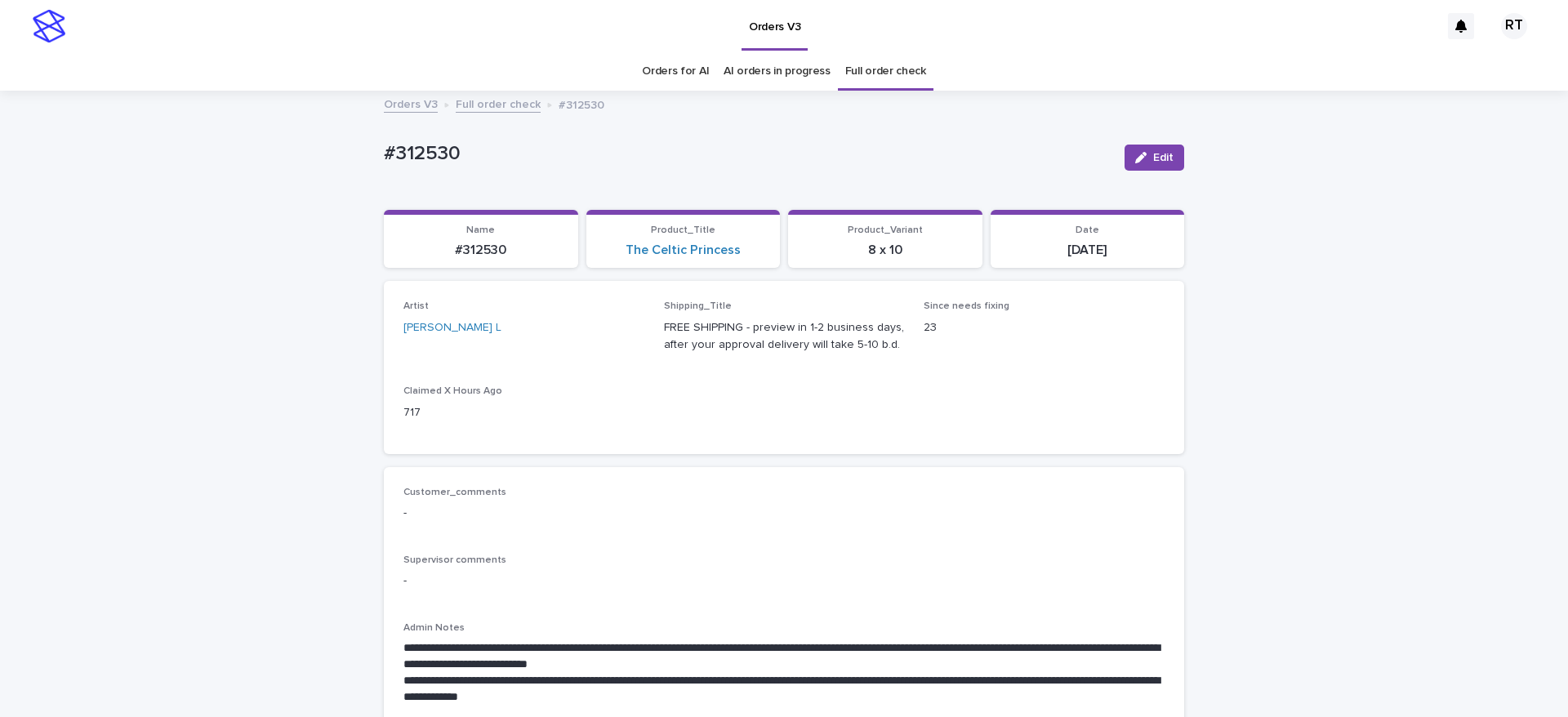
scroll to position [53, 0]
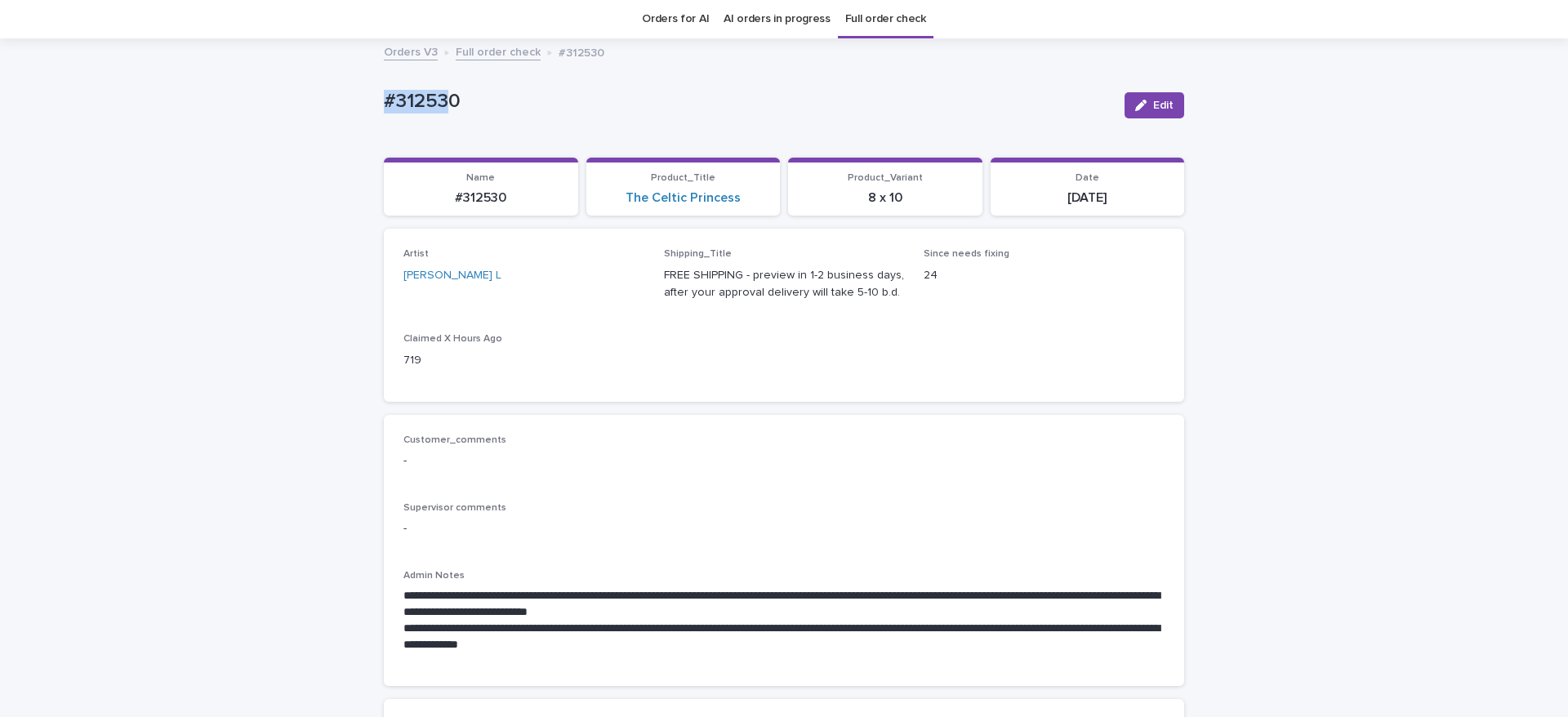
drag, startPoint x: 363, startPoint y: 91, endPoint x: 585, endPoint y: 97, distance: 222.1
copy p "#312530"
click at [856, 20] on link "Full order check" at bounding box center [885, 19] width 81 height 38
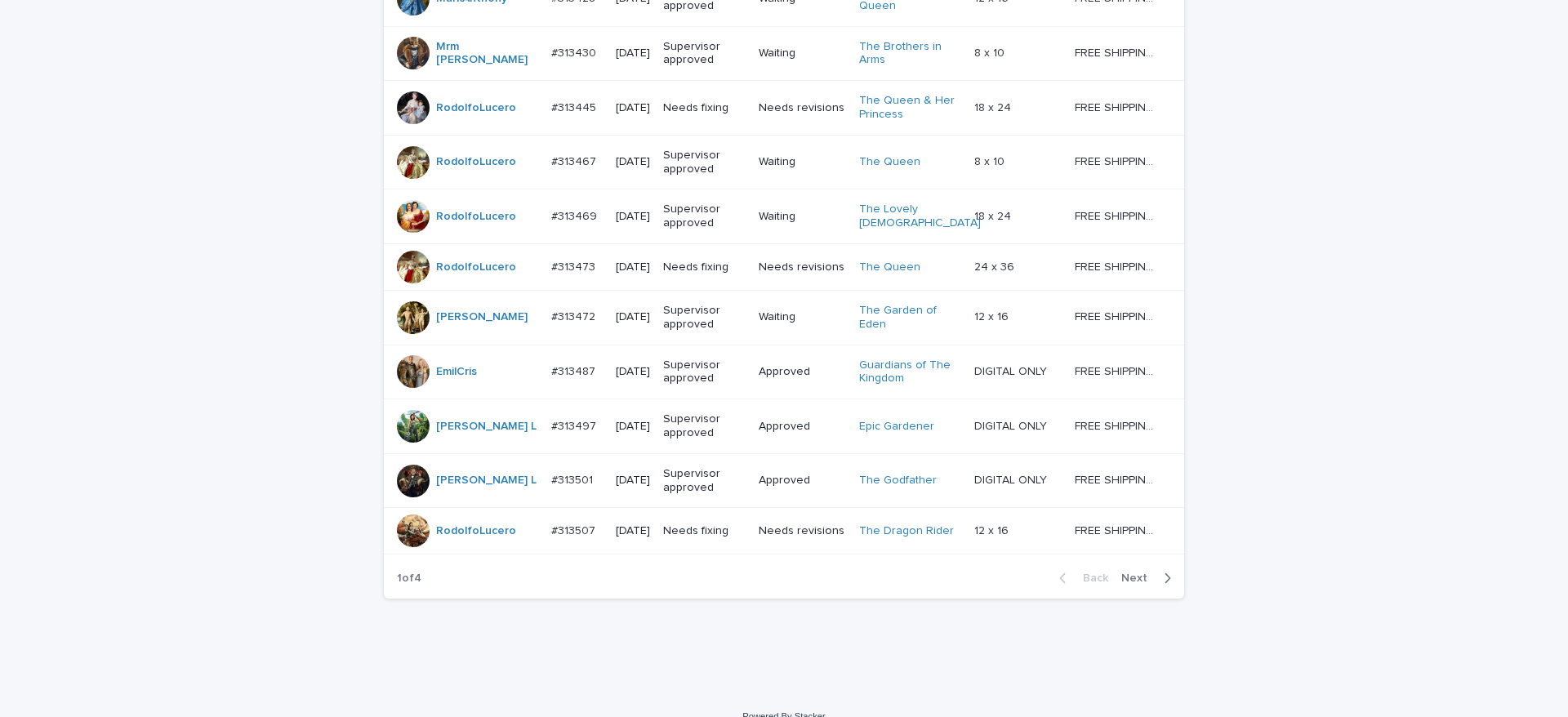
scroll to position [1463, 0]
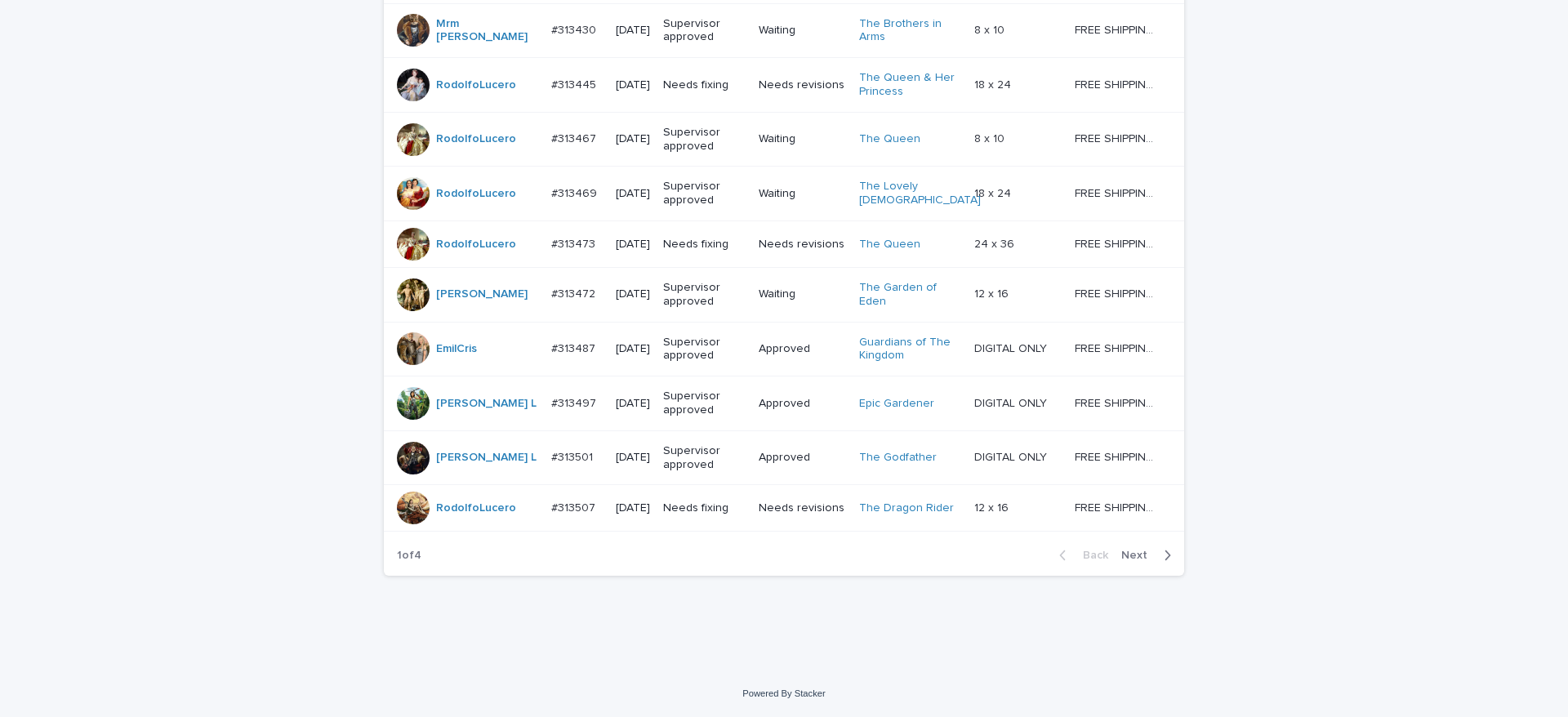
click at [1128, 563] on div "Back Next" at bounding box center [1115, 555] width 138 height 41
click at [1130, 563] on div "Back Next" at bounding box center [1115, 555] width 138 height 41
click at [1130, 561] on span "Next" at bounding box center [1139, 555] width 36 height 12
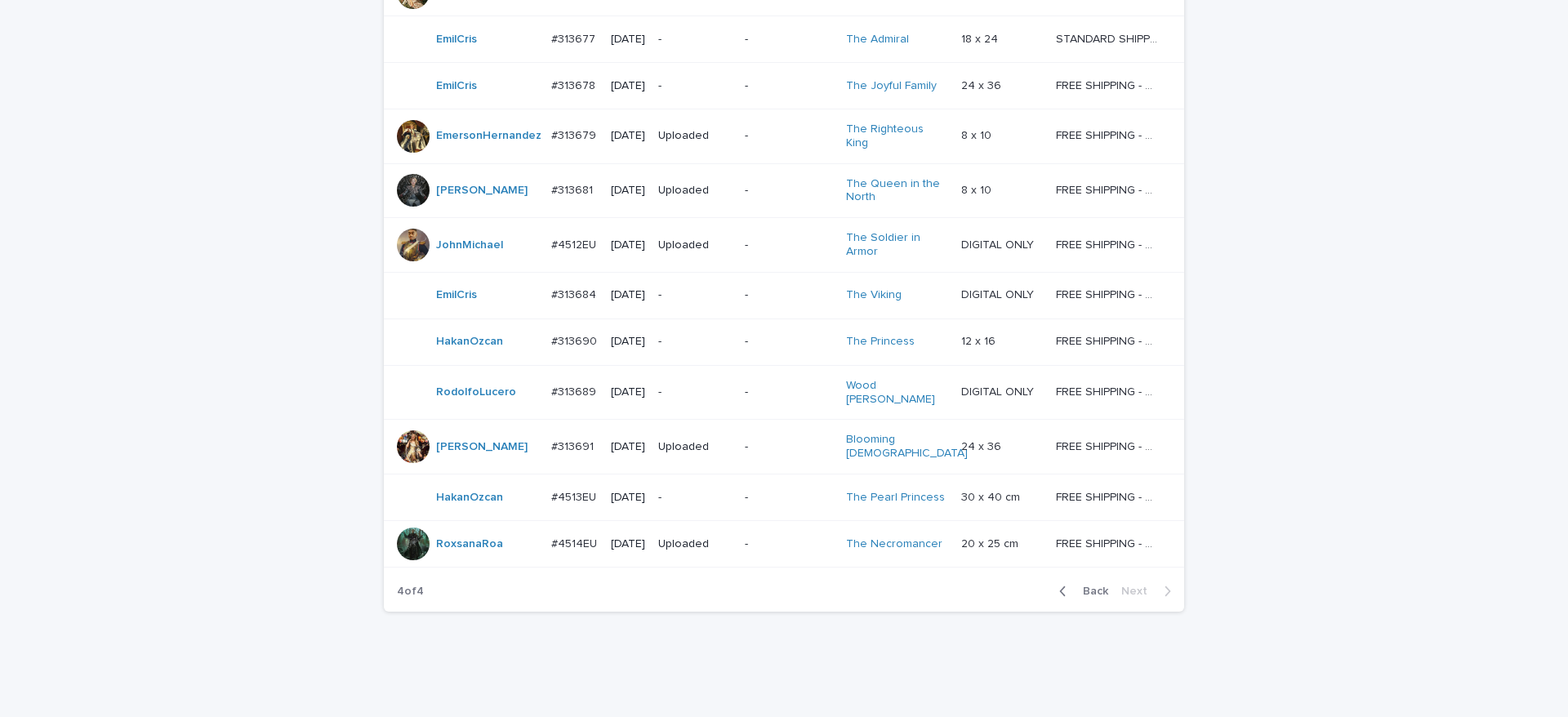
scroll to position [662, 0]
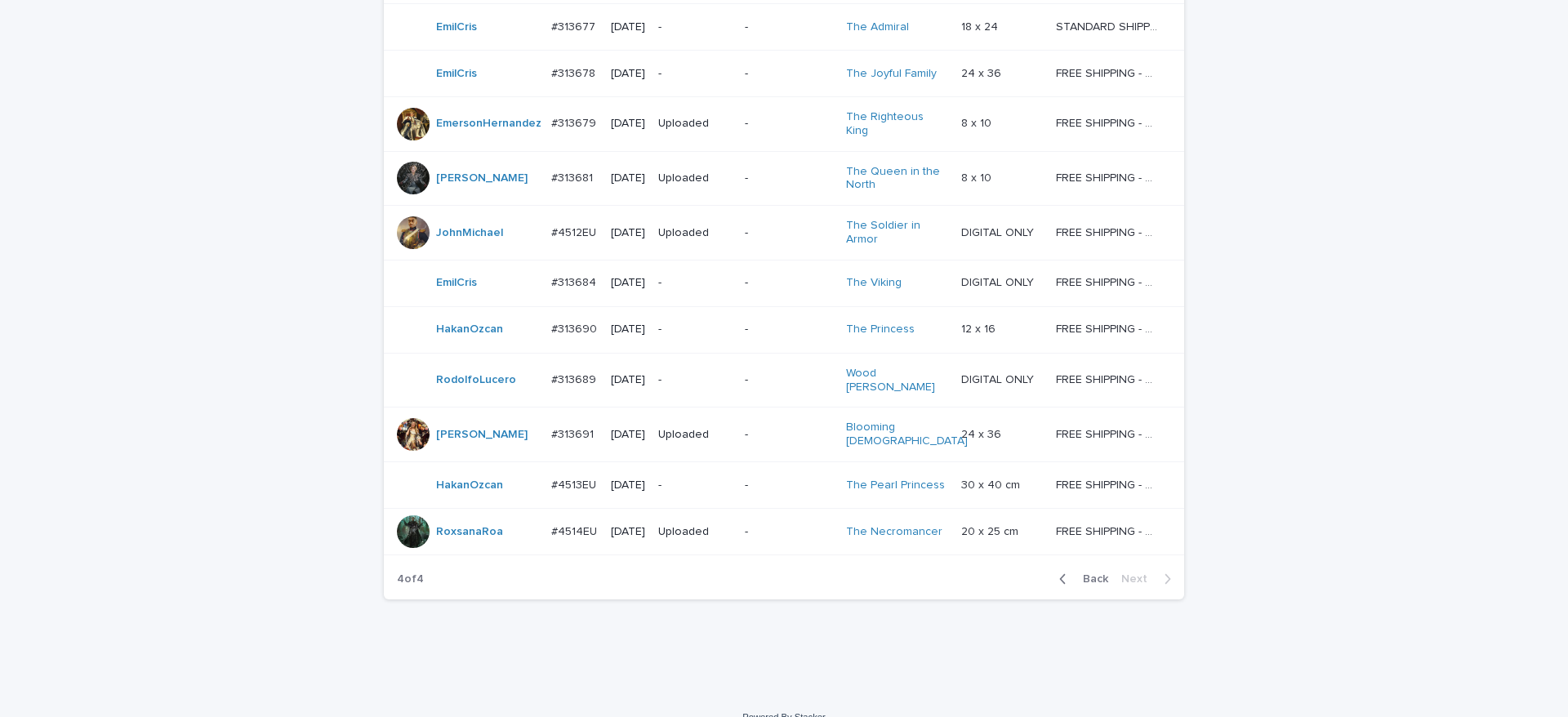
drag, startPoint x: 1088, startPoint y: 556, endPoint x: 1540, endPoint y: 609, distance: 455.1
click at [1089, 573] on span "Back" at bounding box center [1090, 579] width 35 height 12
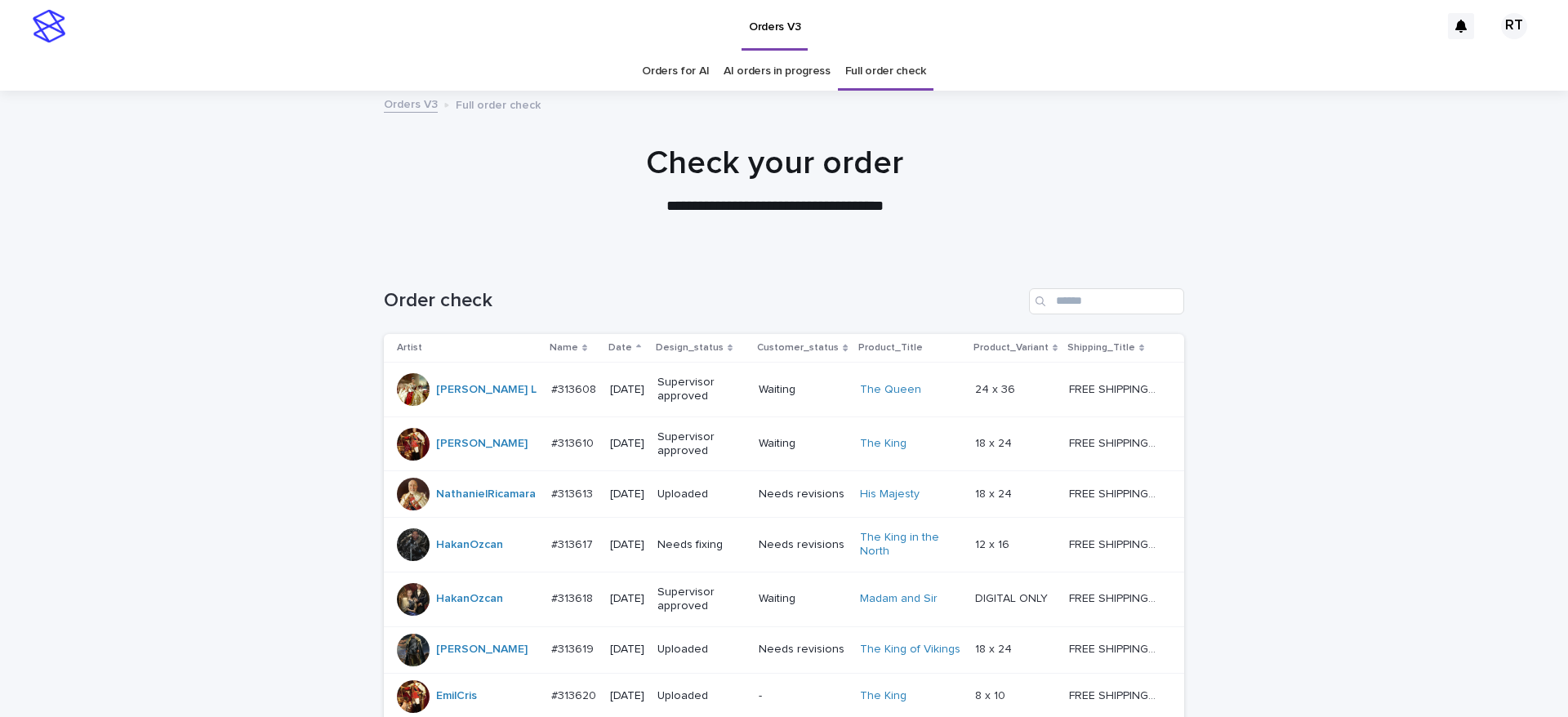
click at [667, 71] on link "Orders for AI" at bounding box center [675, 71] width 67 height 38
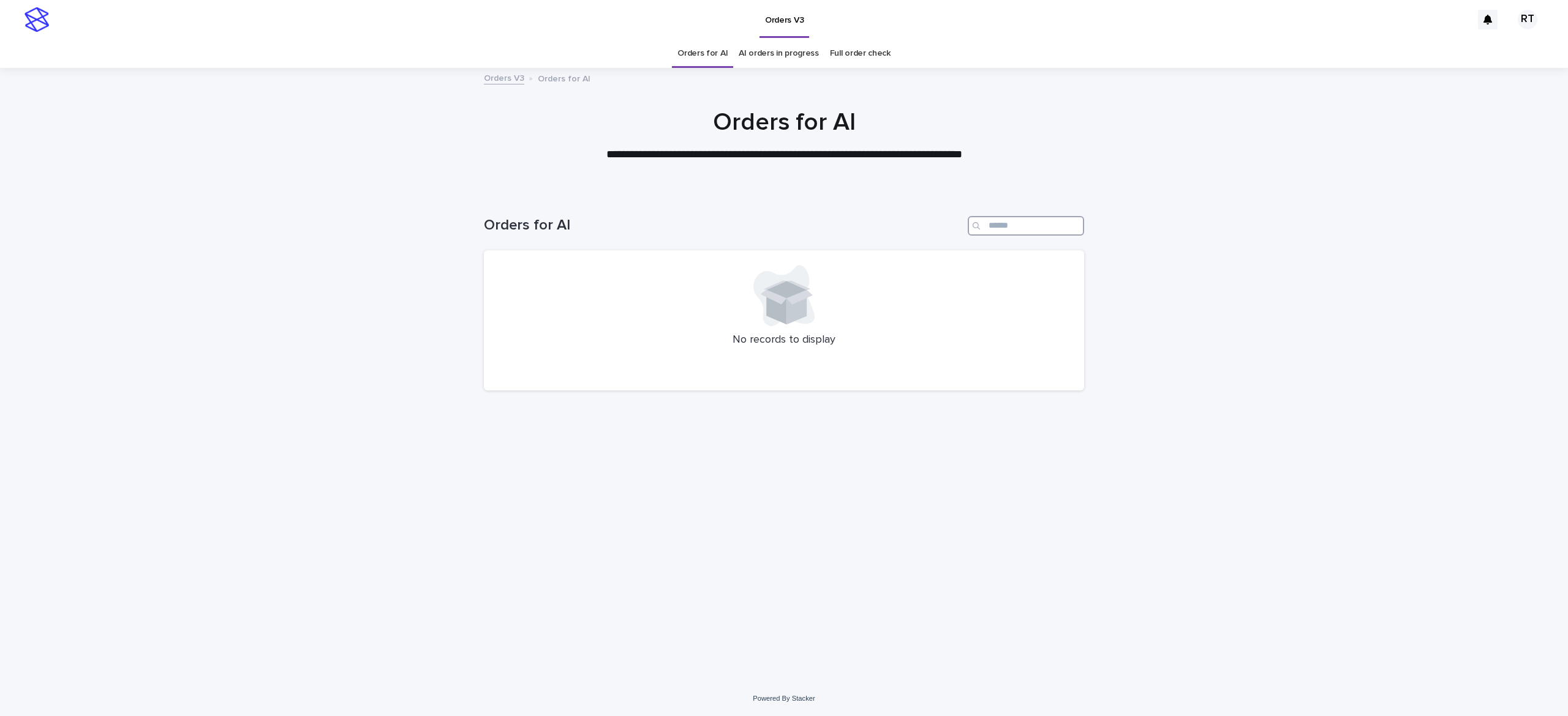
click at [1012, 226] on input "Search" at bounding box center [1026, 226] width 116 height 19
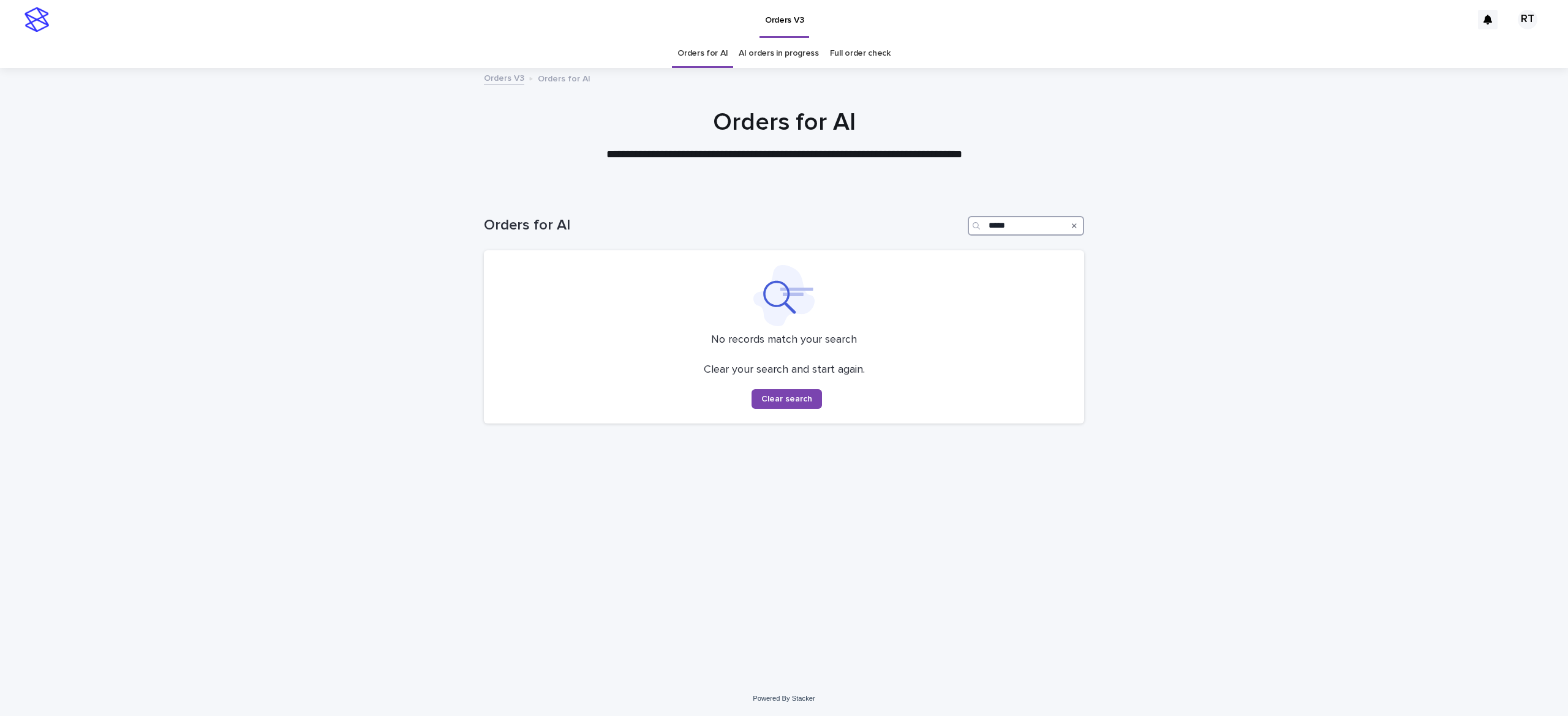
drag, startPoint x: 984, startPoint y: 218, endPoint x: 968, endPoint y: 227, distance: 18.4
click at [939, 220] on div "Orders for AI *****" at bounding box center [784, 226] width 601 height 19
type input "*****"
drag, startPoint x: 714, startPoint y: 54, endPoint x: 745, endPoint y: 60, distance: 31.6
click at [713, 53] on link "Orders for AI" at bounding box center [702, 54] width 50 height 29
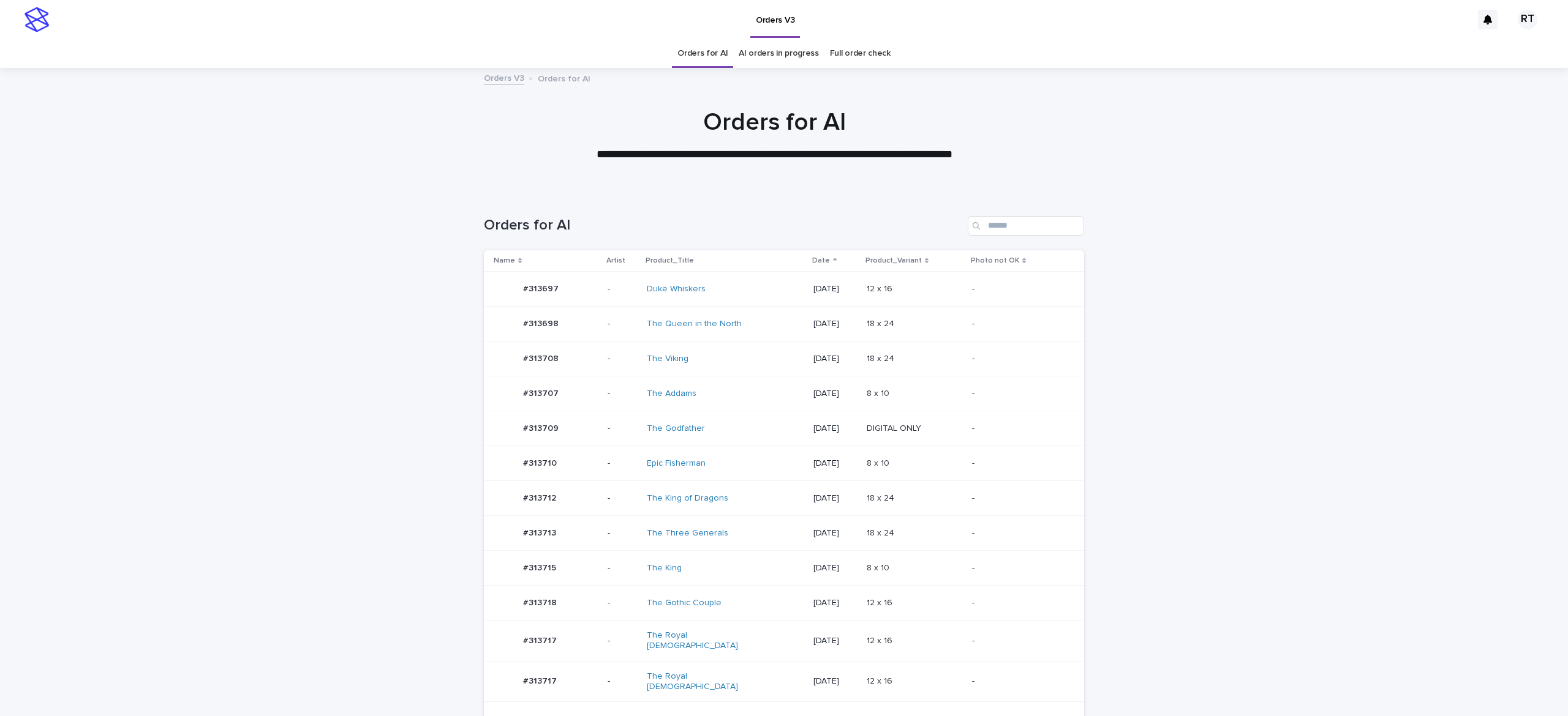
click at [746, 430] on div "The Godfather" at bounding box center [725, 429] width 157 height 20
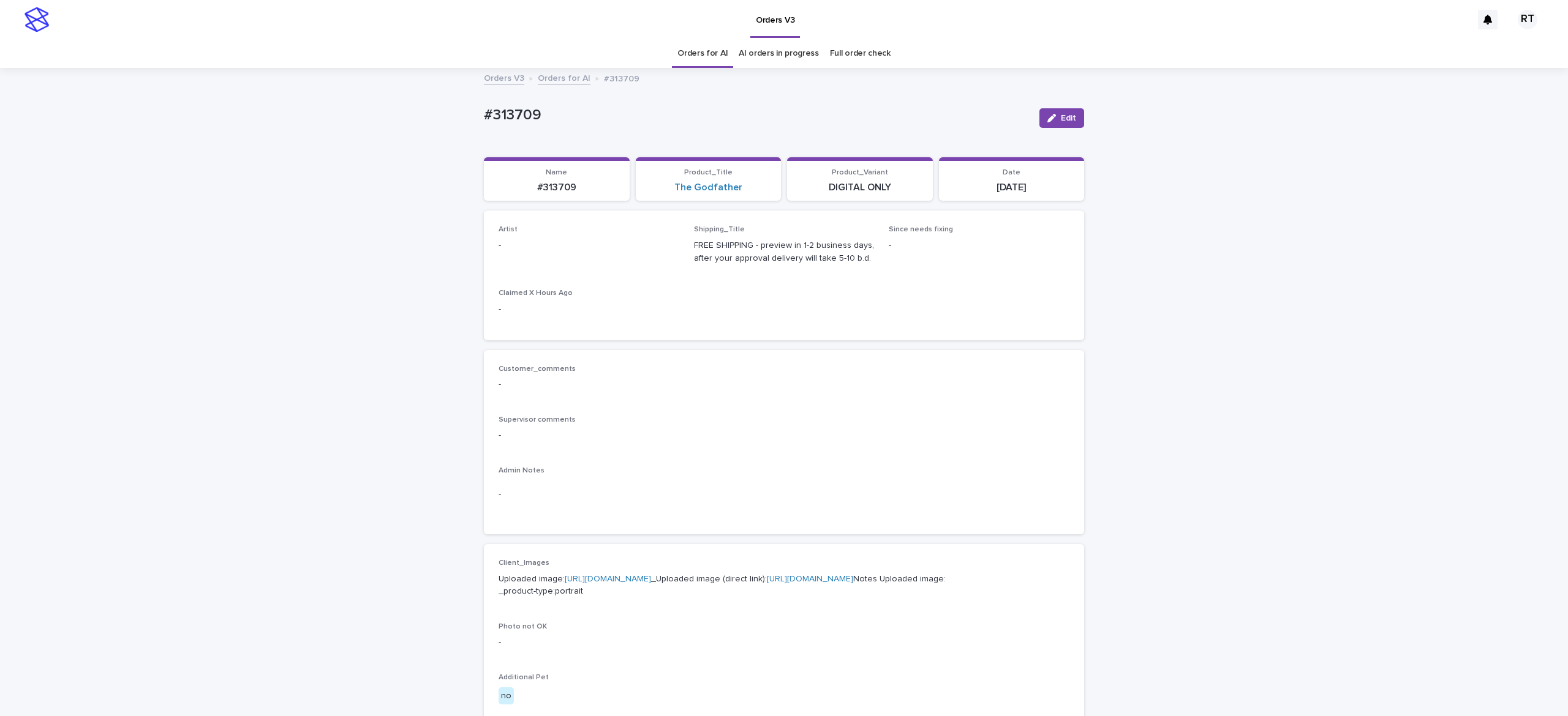
drag, startPoint x: 1046, startPoint y: 124, endPoint x: 682, endPoint y: 222, distance: 377.0
click at [1060, 118] on button "Edit" at bounding box center [1062, 118] width 45 height 19
click at [542, 254] on div "Select..." at bounding box center [569, 251] width 140 height 20
paste input "*****"
type input "*****"
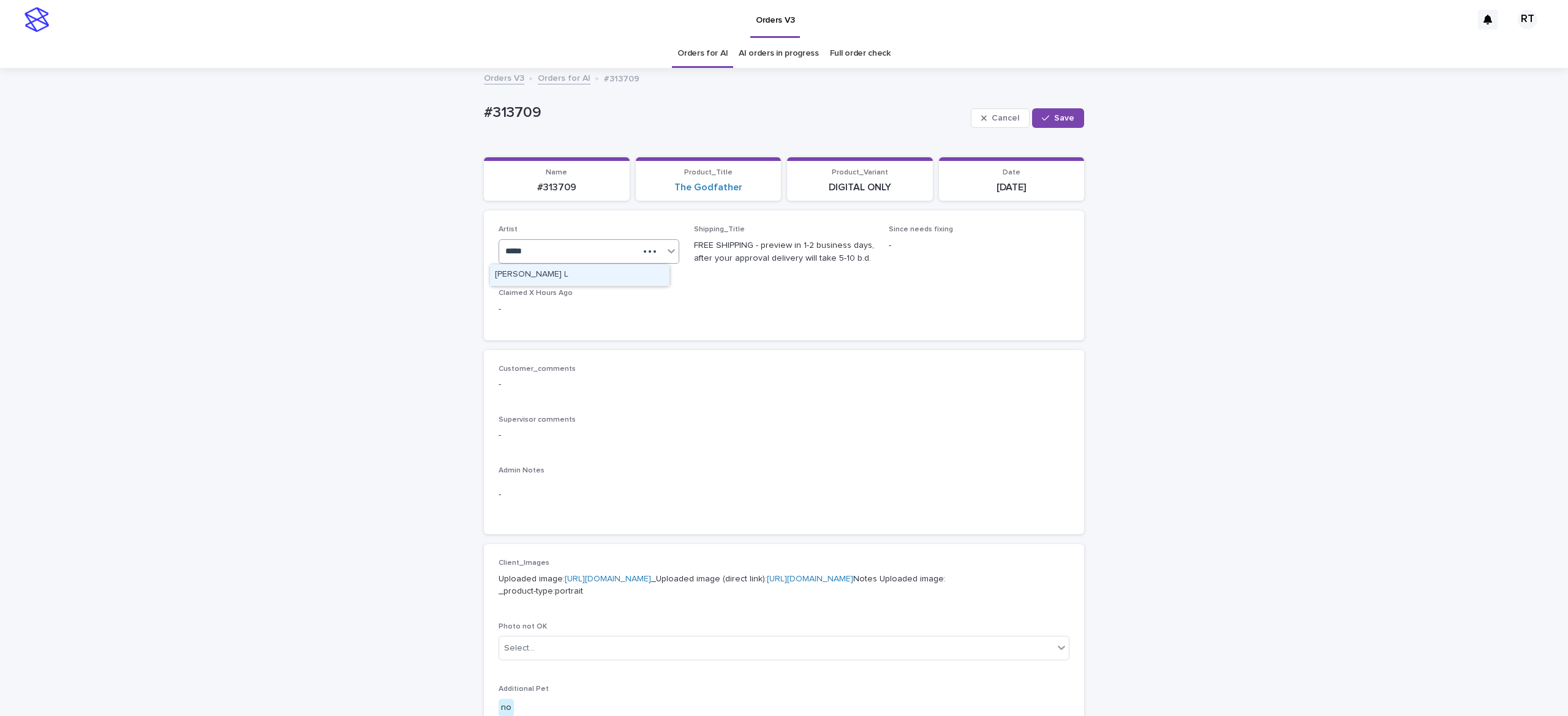
click at [569, 268] on div "[PERSON_NAME] L" at bounding box center [580, 275] width 179 height 21
click at [1054, 122] on span "Save" at bounding box center [1064, 118] width 20 height 9
click at [685, 54] on link "Orders for AI" at bounding box center [702, 54] width 50 height 29
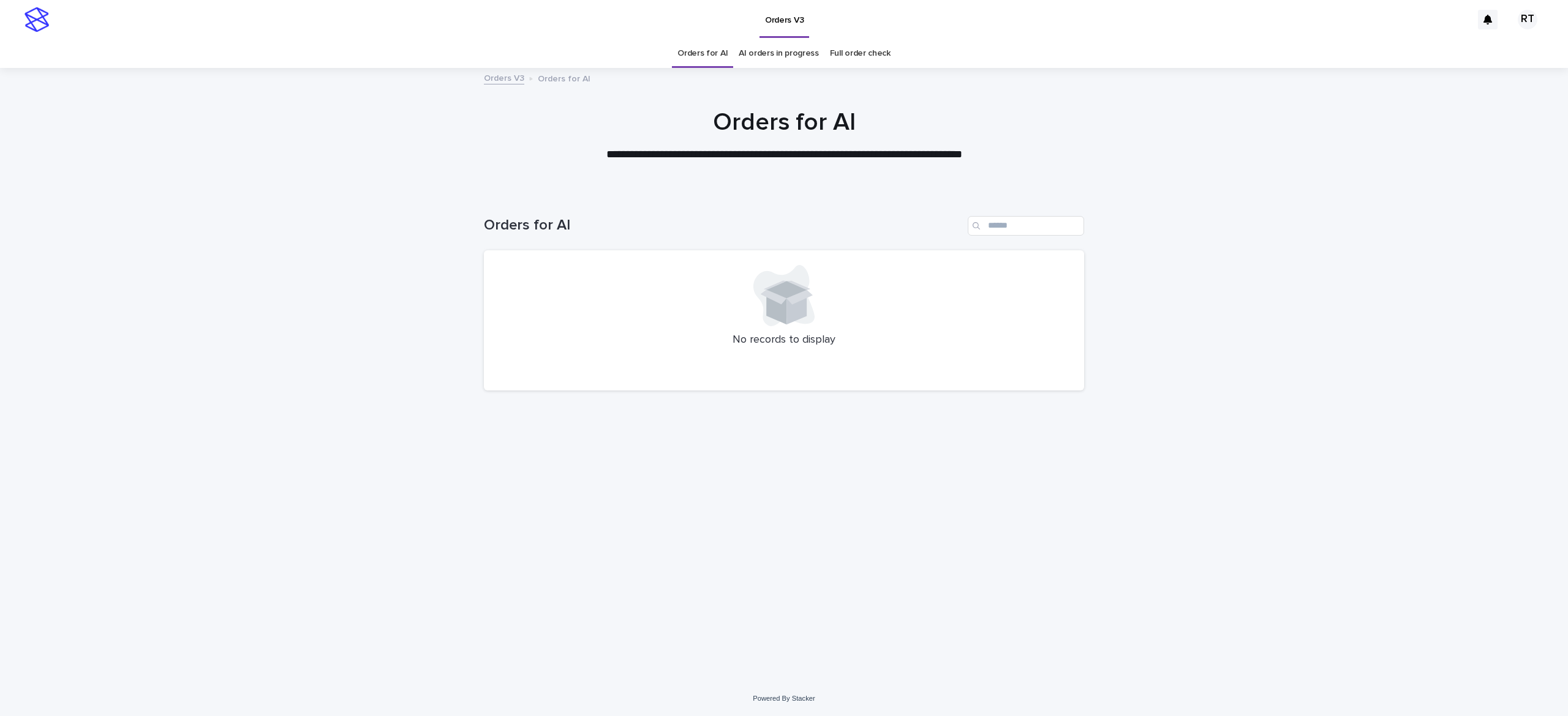
drag, startPoint x: 706, startPoint y: 60, endPoint x: 736, endPoint y: 66, distance: 30.6
click at [706, 60] on link "Orders for AI" at bounding box center [702, 54] width 50 height 29
click at [860, 58] on link "Full order check" at bounding box center [860, 54] width 61 height 29
click at [852, 47] on link "Full order check" at bounding box center [860, 54] width 61 height 29
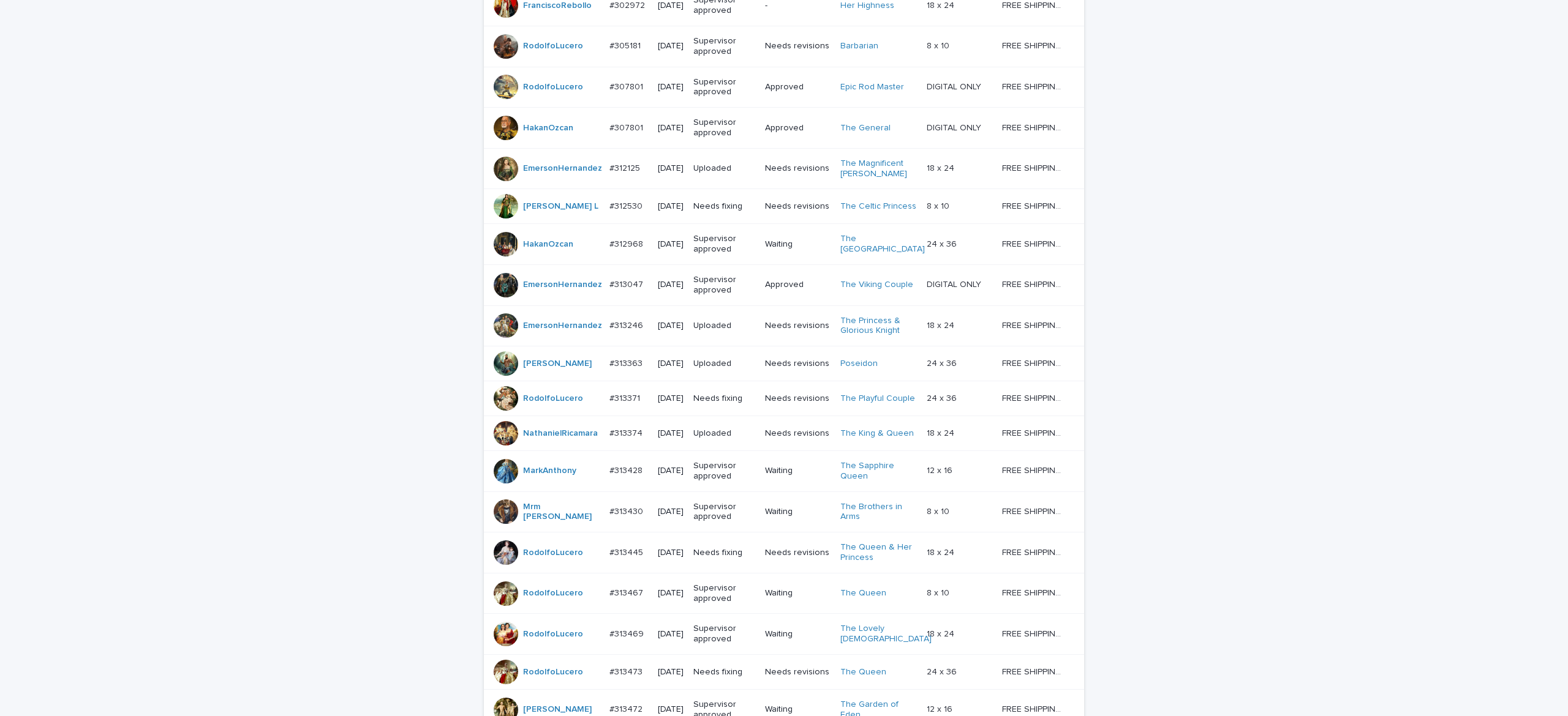
scroll to position [923, 0]
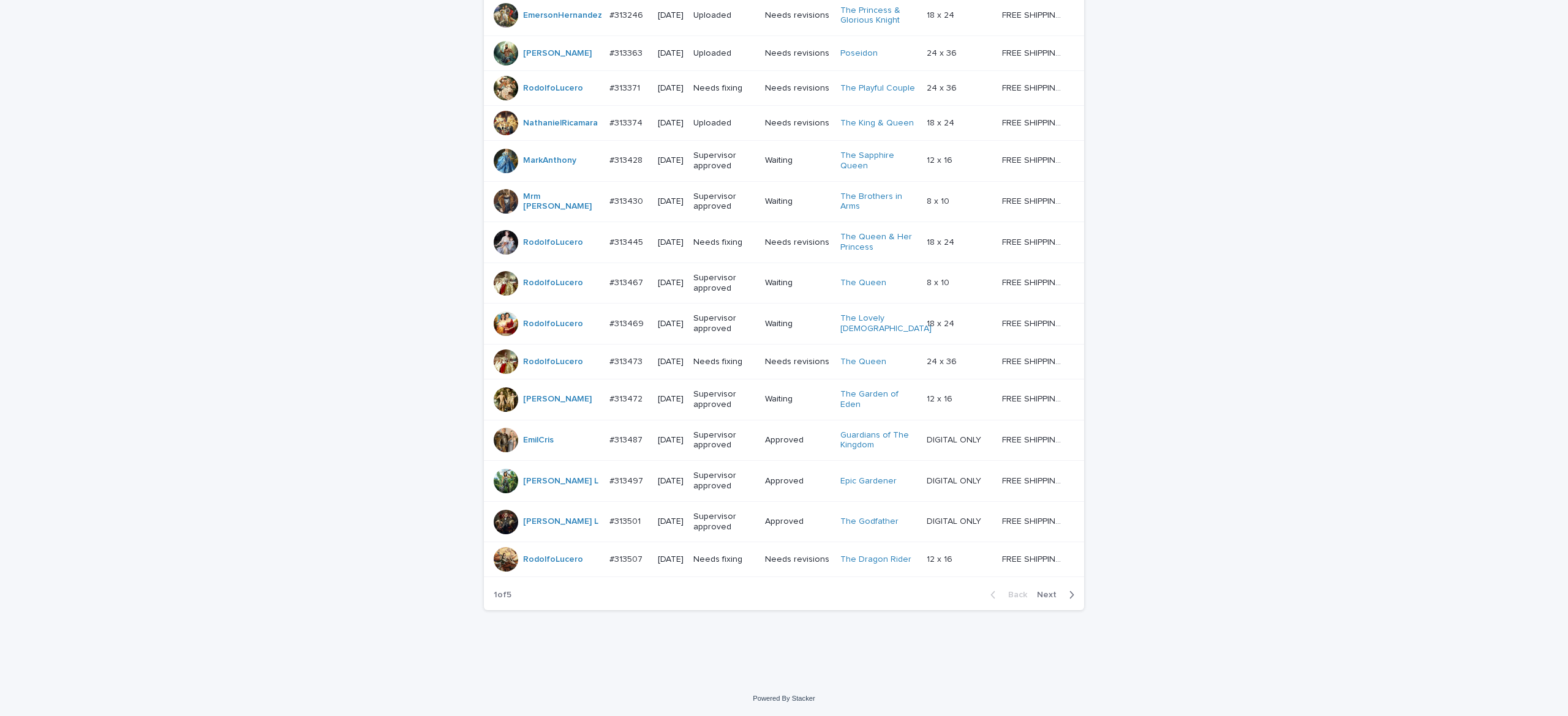
click at [1040, 537] on span "Next" at bounding box center [1050, 595] width 27 height 9
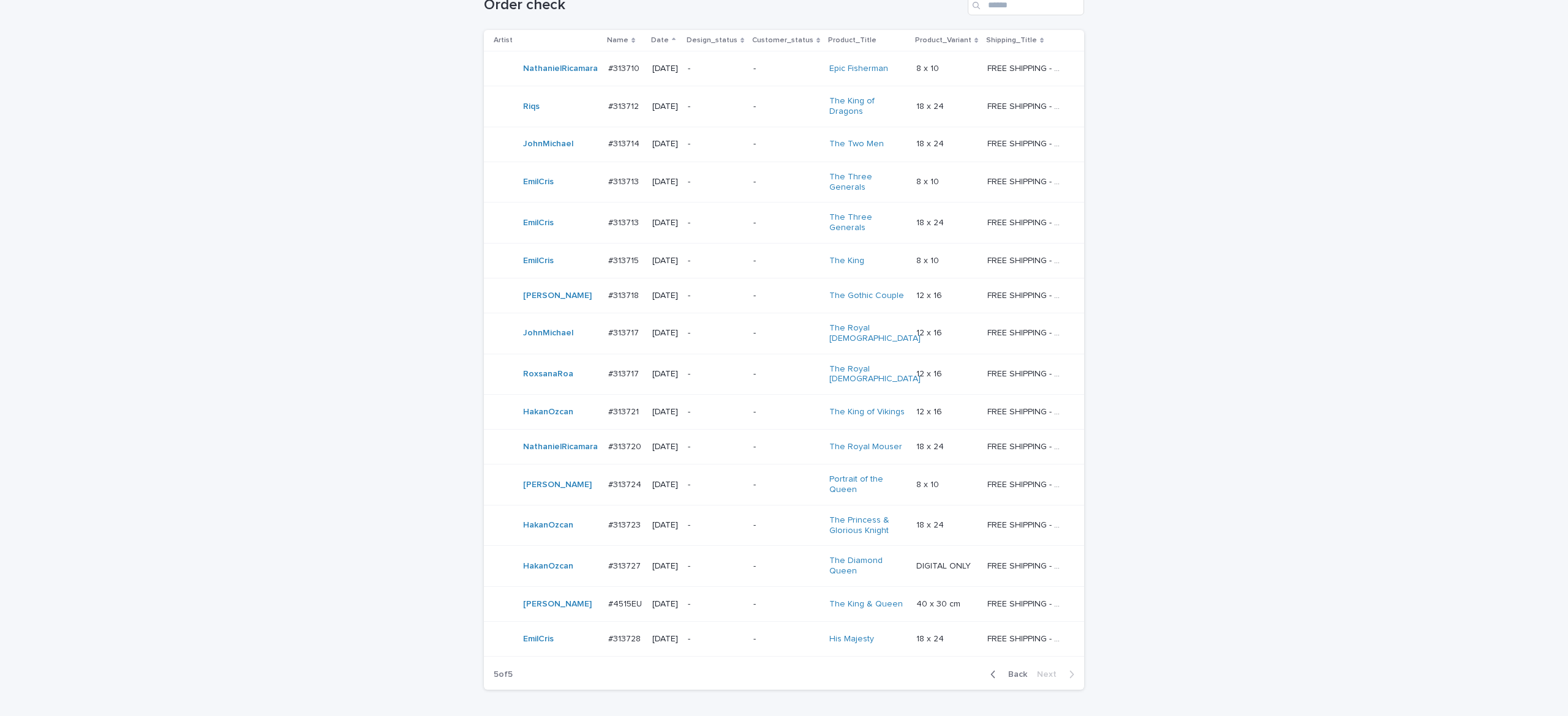
scroll to position [279, 0]
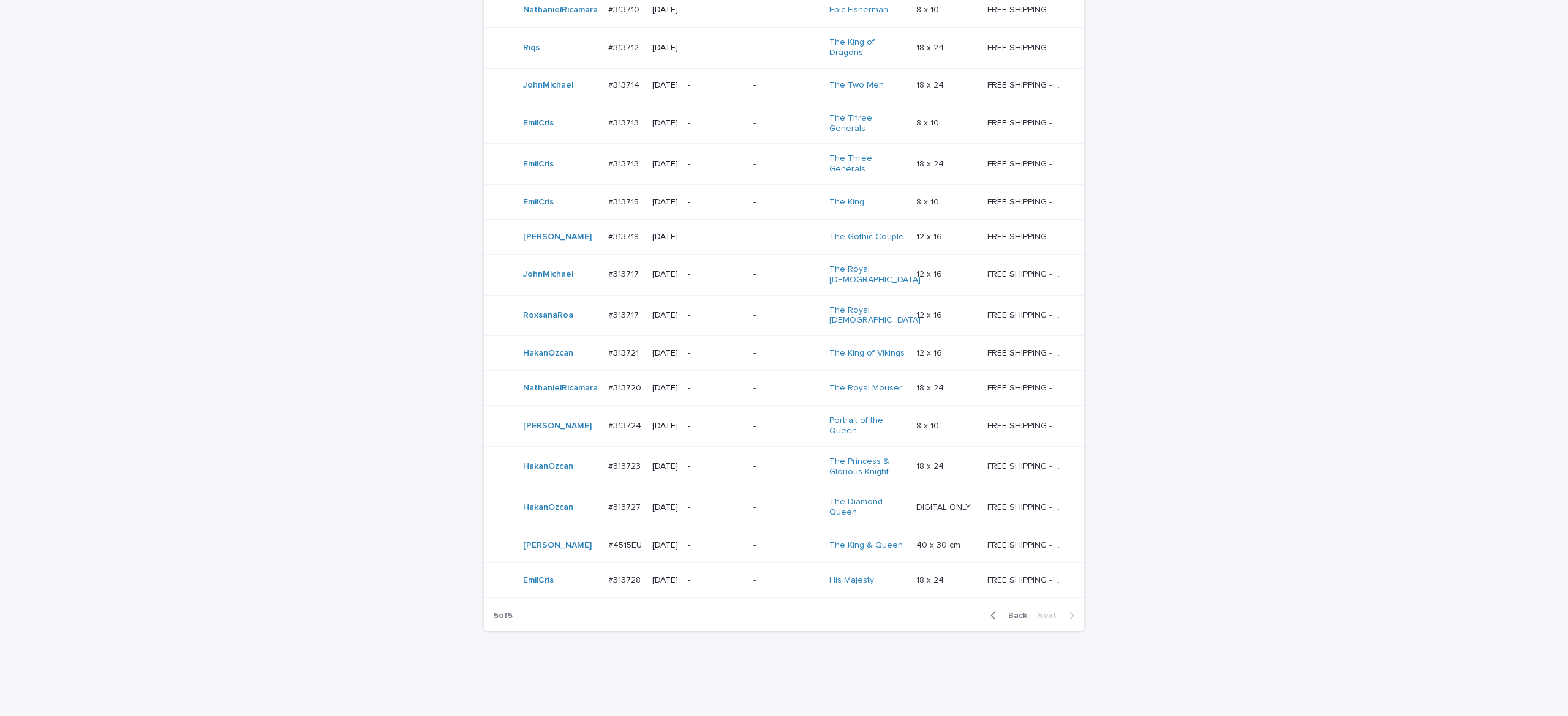
drag, startPoint x: 1003, startPoint y: 594, endPoint x: 1480, endPoint y: 571, distance: 477.6
click at [1003, 537] on span "Back" at bounding box center [1014, 616] width 26 height 9
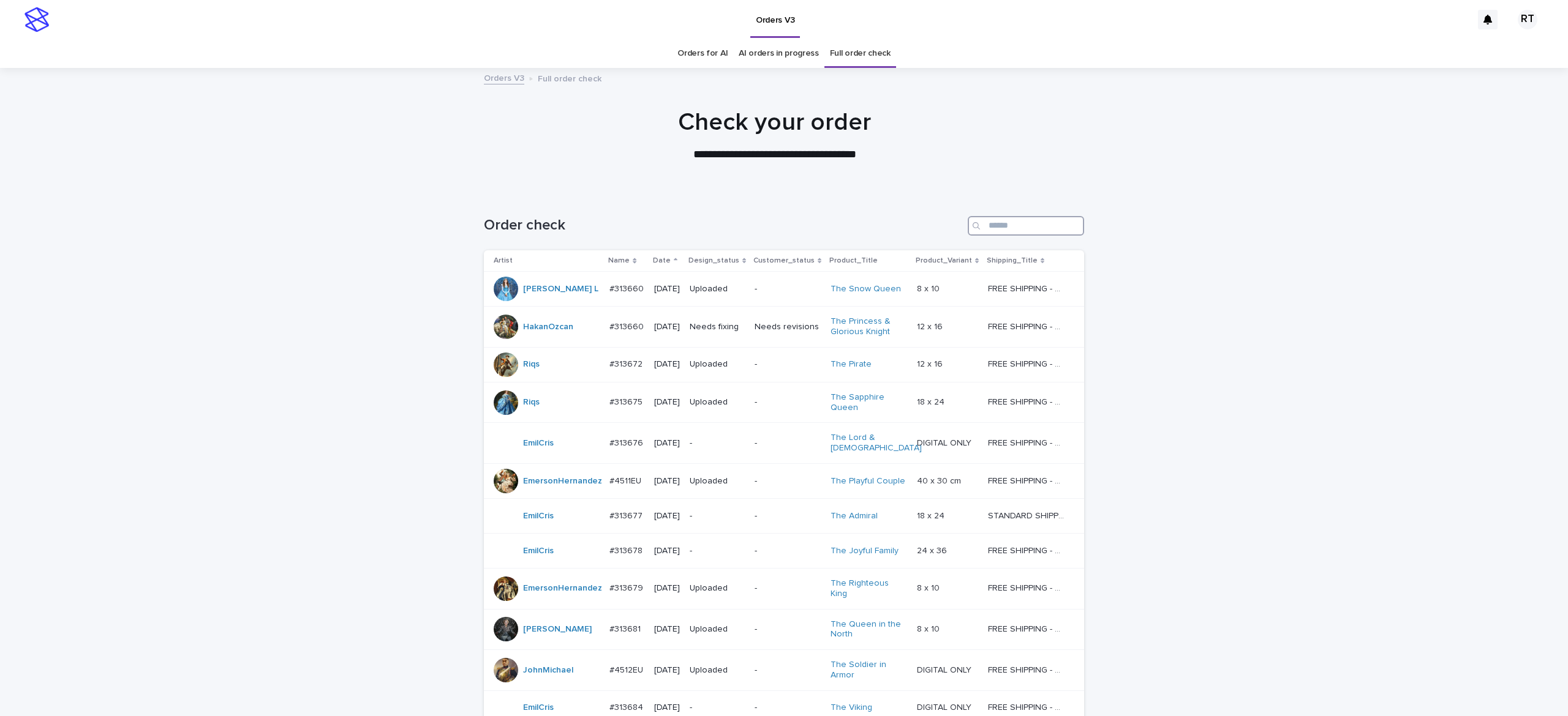
click at [1012, 222] on input "Search" at bounding box center [1026, 226] width 116 height 19
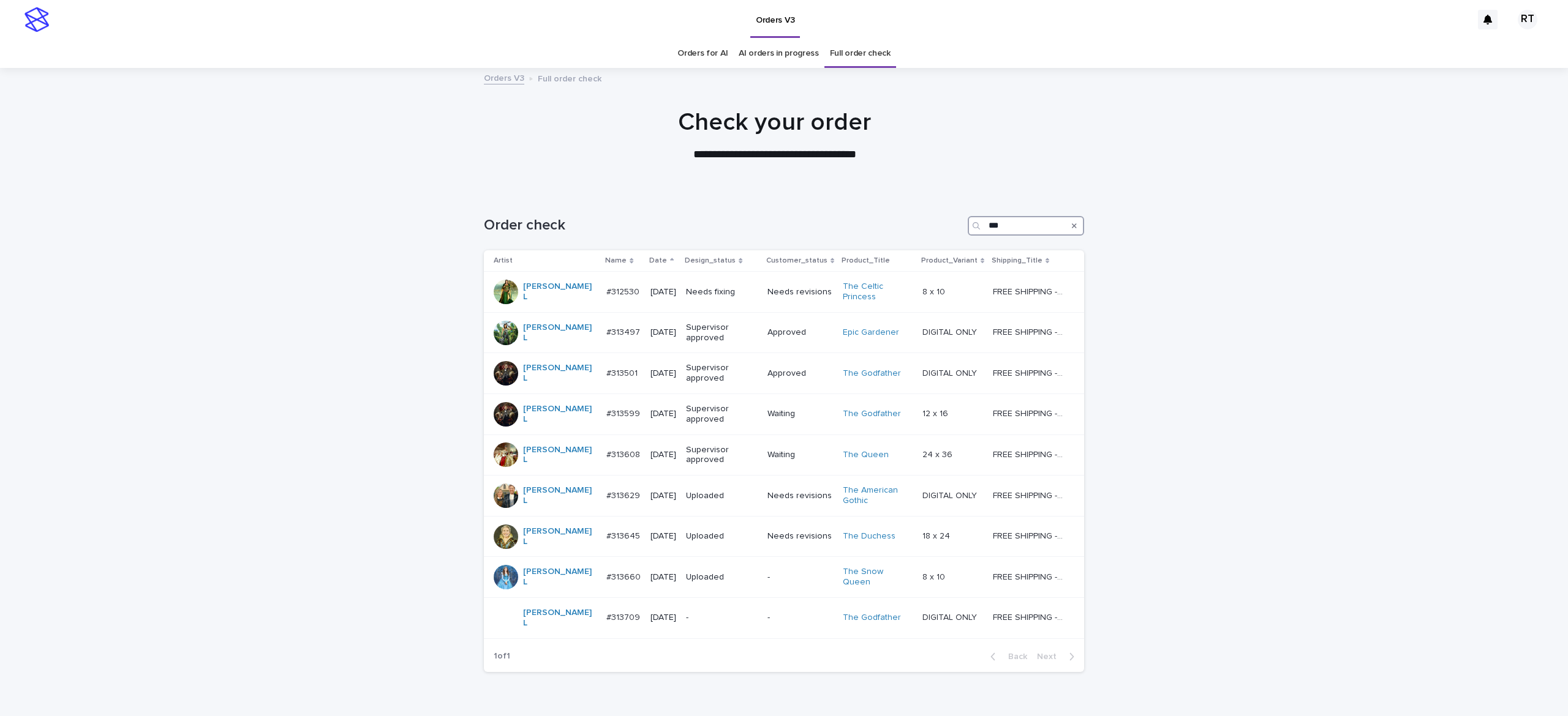
type input "***"
click at [729, 302] on td "Needs fixing" at bounding box center [722, 292] width 82 height 41
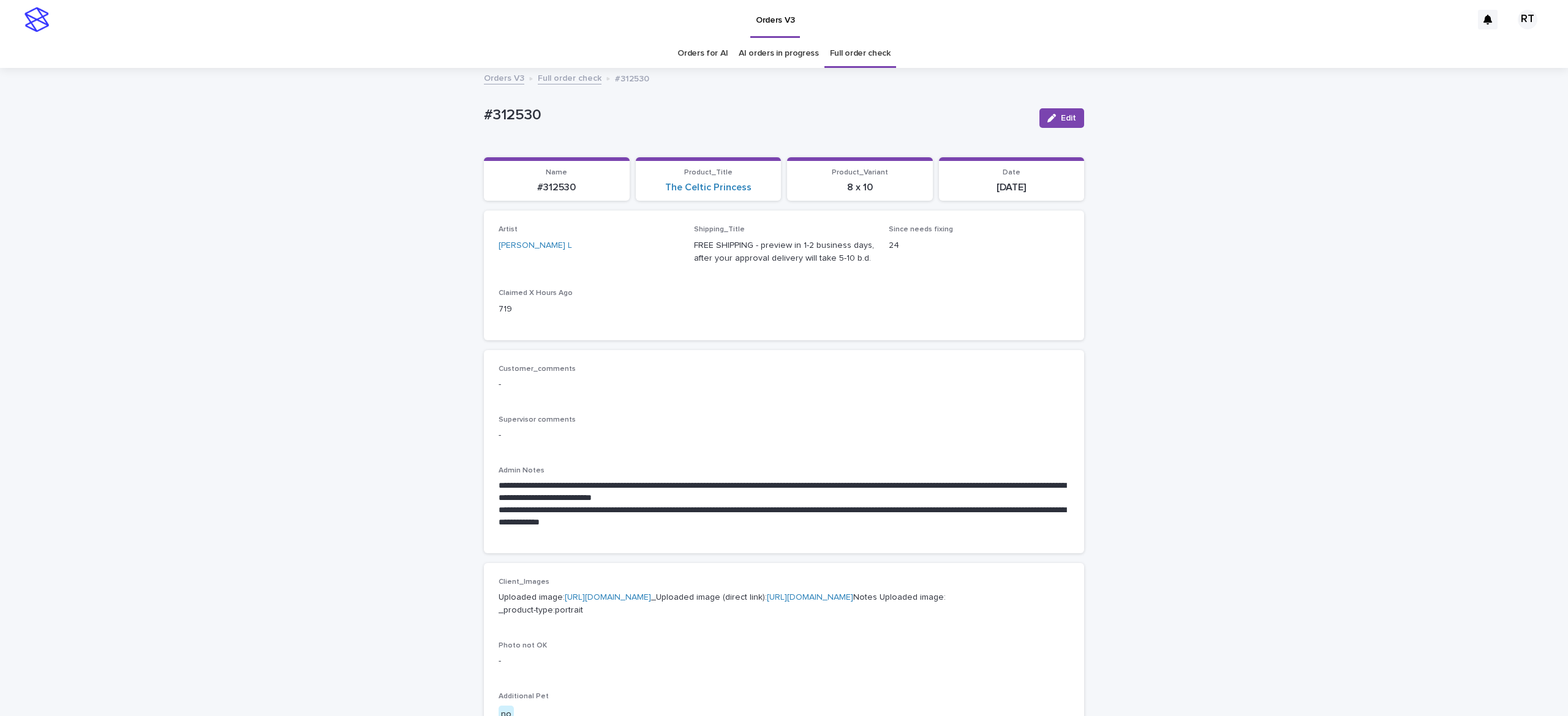
click at [619, 537] on link "[URL][DOMAIN_NAME]" at bounding box center [608, 598] width 86 height 9
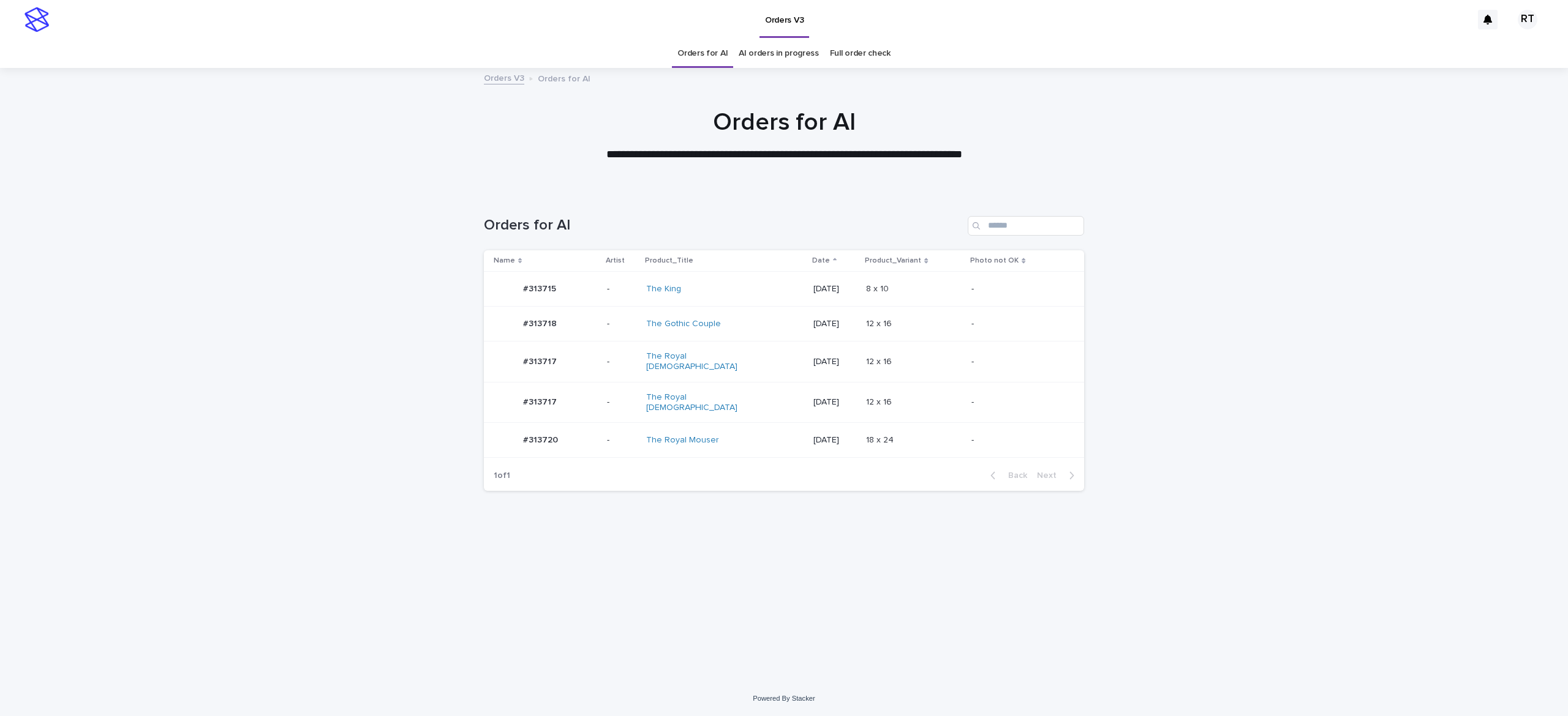
click at [759, 328] on div "The Gothic Couple" at bounding box center [724, 324] width 157 height 20
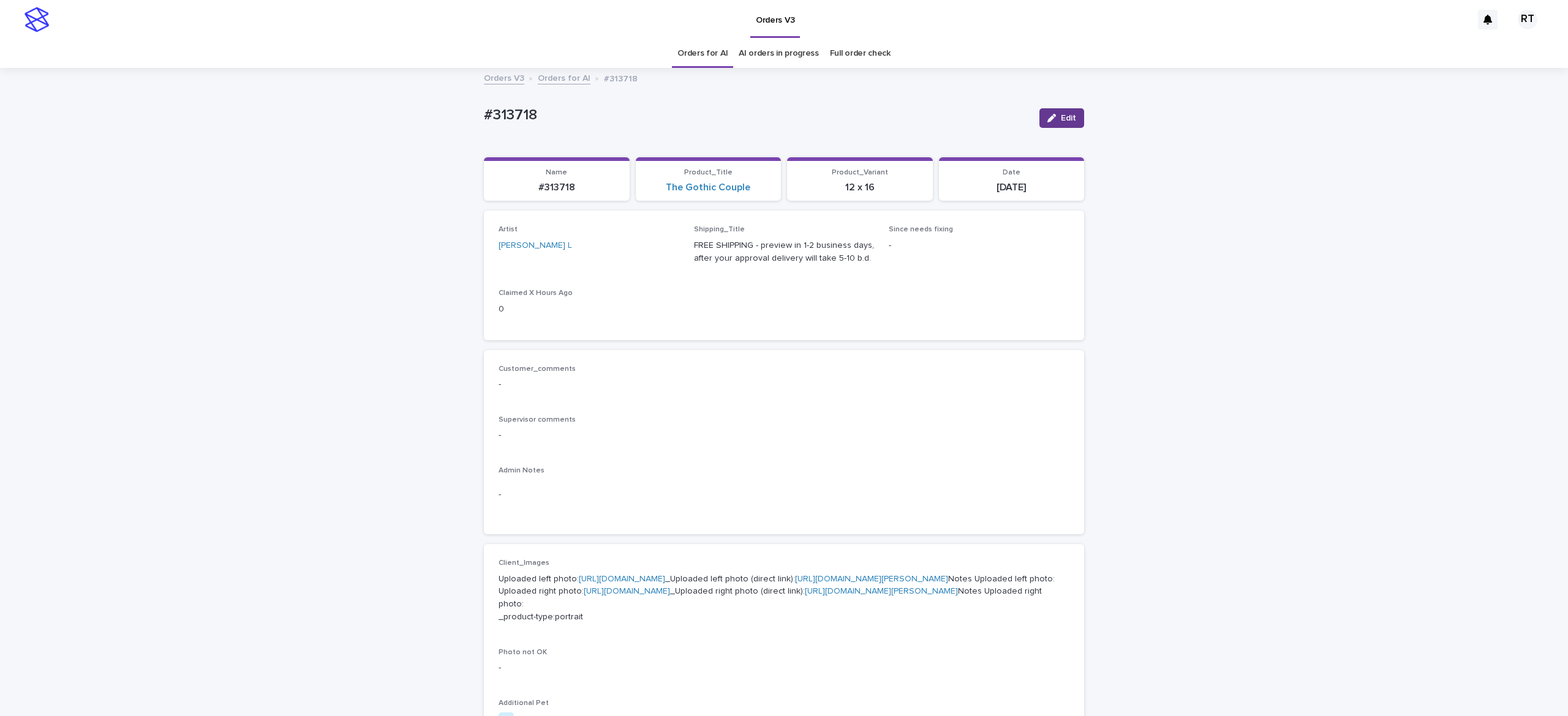
click at [783, 117] on div "button" at bounding box center [1054, 118] width 13 height 9
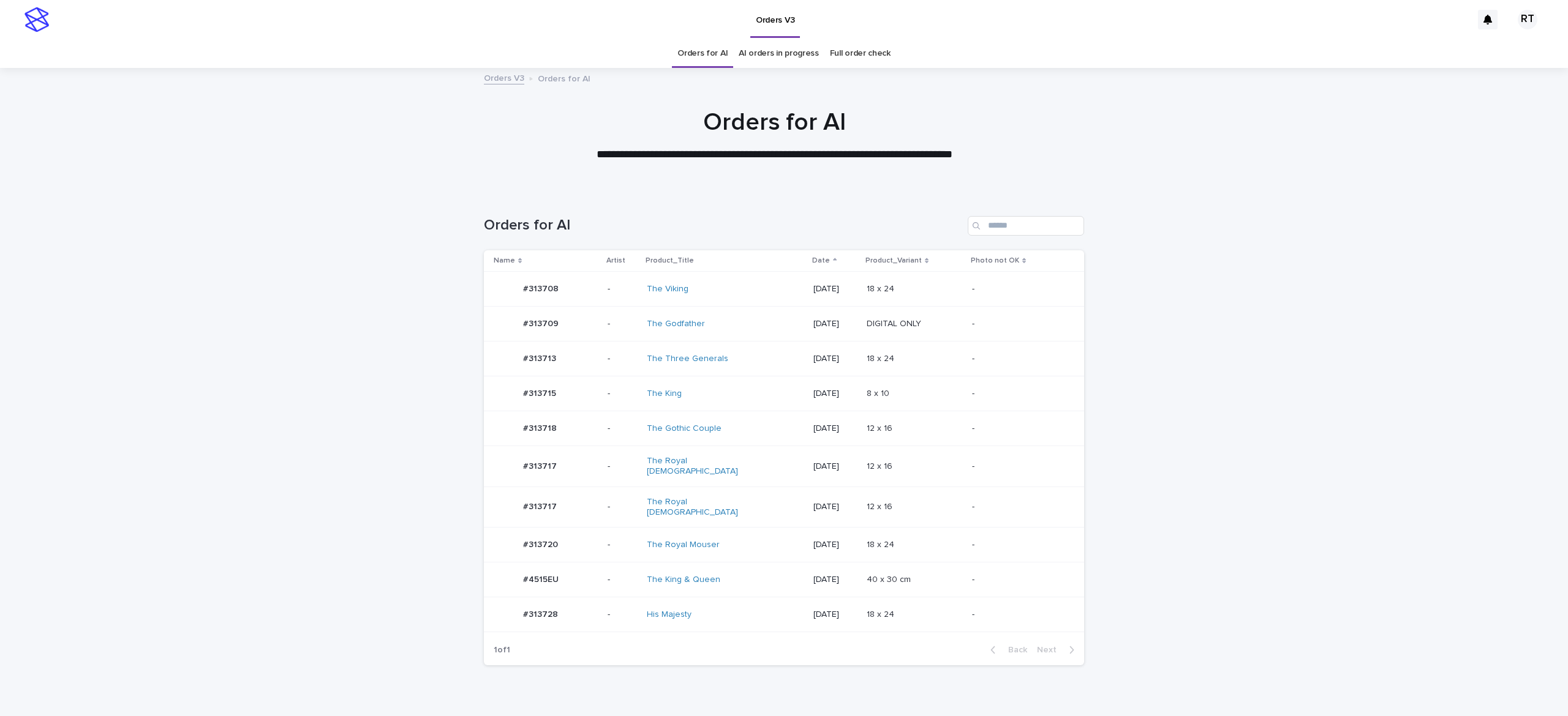
click at [750, 415] on td "The Gothic Couple" at bounding box center [725, 429] width 167 height 35
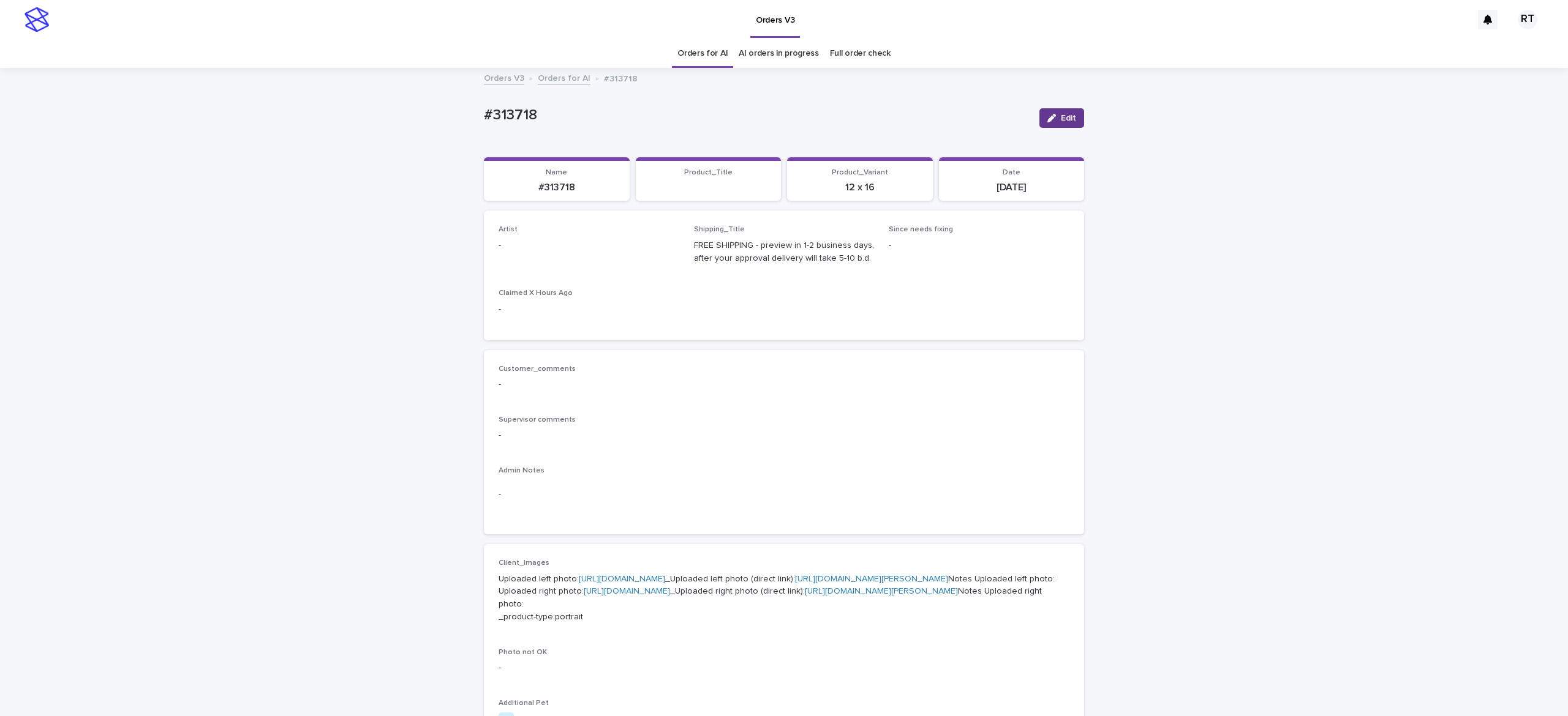
click at [1052, 112] on button "Edit" at bounding box center [1062, 118] width 45 height 19
click at [550, 250] on div "Select..." at bounding box center [569, 251] width 140 height 20
paste input "*****"
type input "*****"
click at [550, 273] on div "[PERSON_NAME] L" at bounding box center [580, 275] width 179 height 21
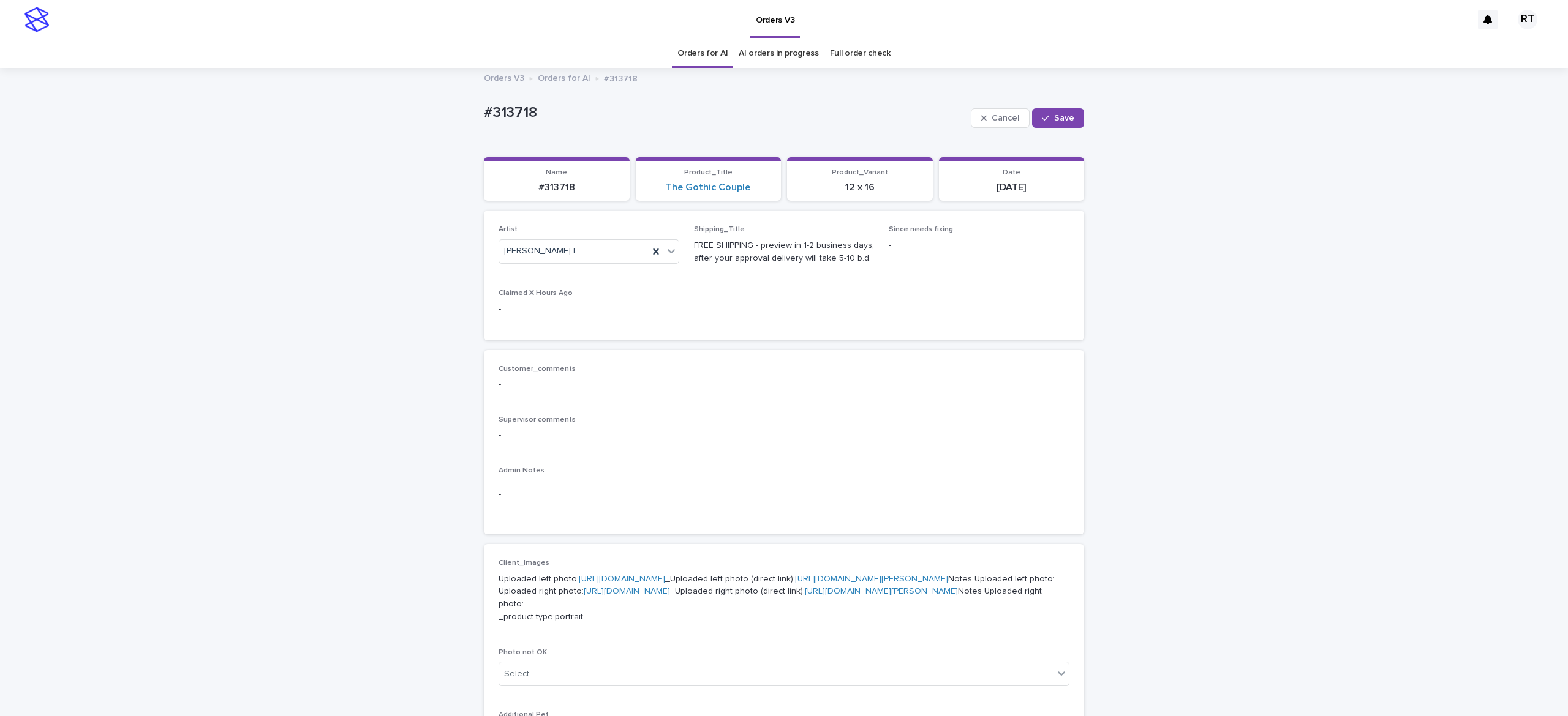
drag, startPoint x: 1040, startPoint y: 125, endPoint x: 1029, endPoint y: 105, distance: 22.8
click at [1038, 124] on button "Save" at bounding box center [1059, 118] width 52 height 19
